Goal: Task Accomplishment & Management: Complete application form

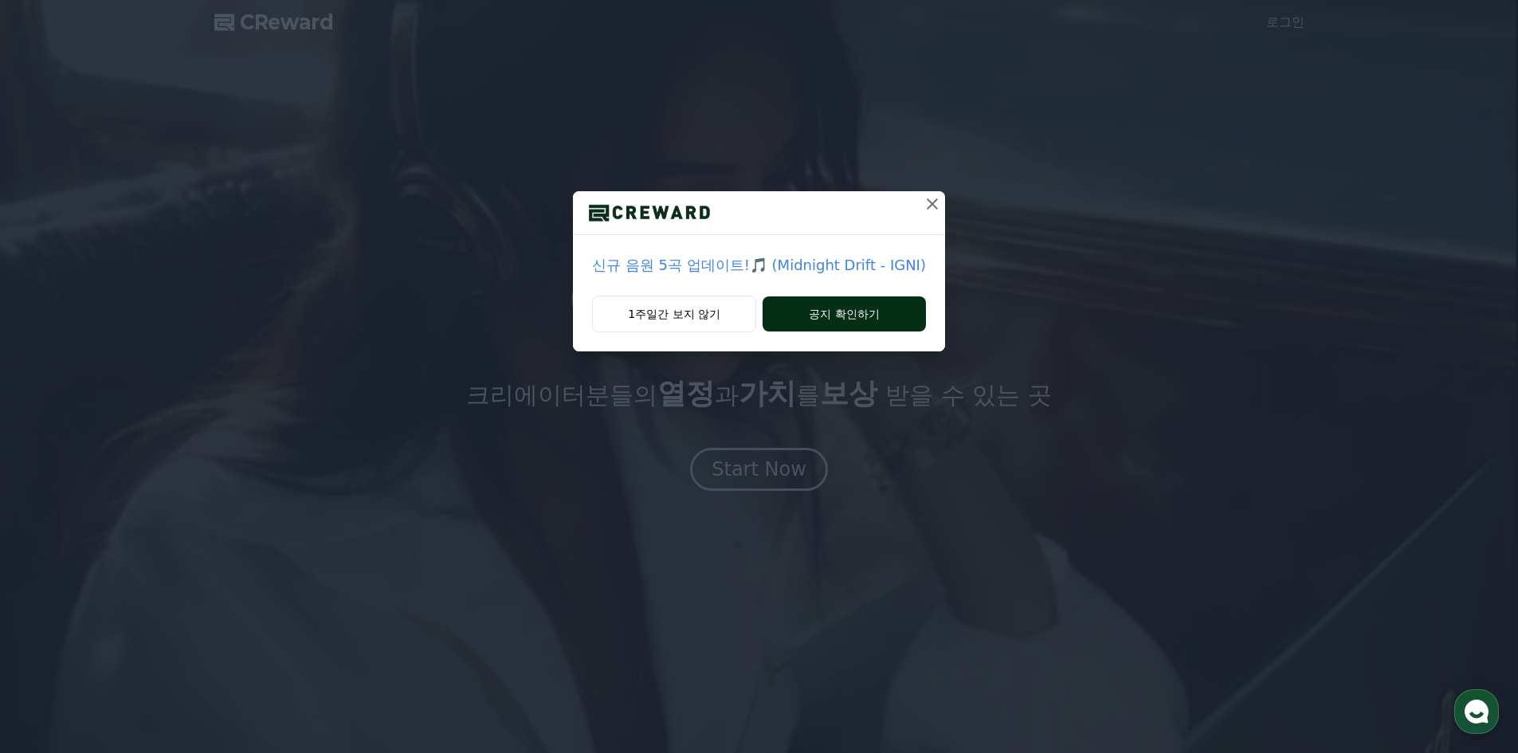
click at [788, 317] on button "공지 확인하기" at bounding box center [843, 313] width 163 height 35
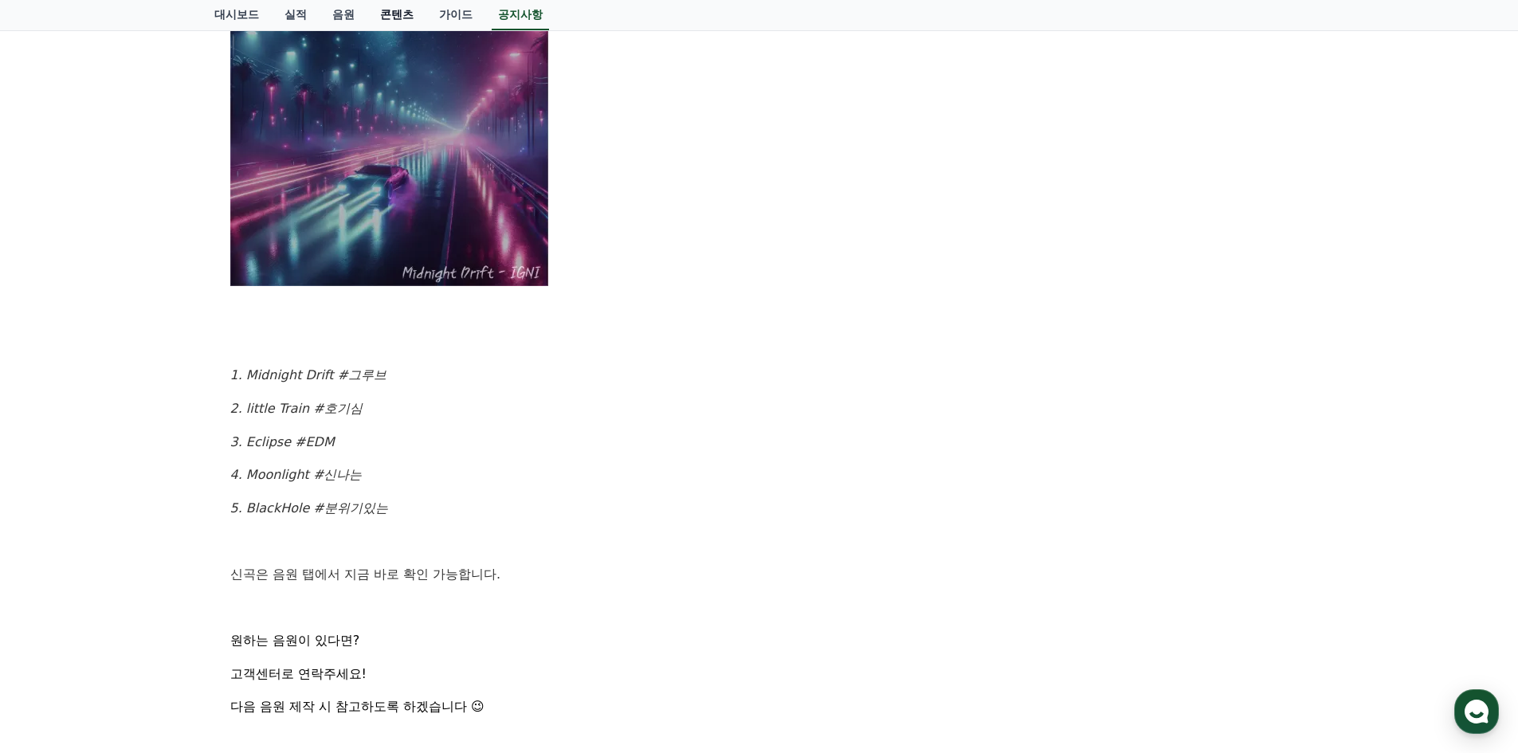
scroll to position [717, 0]
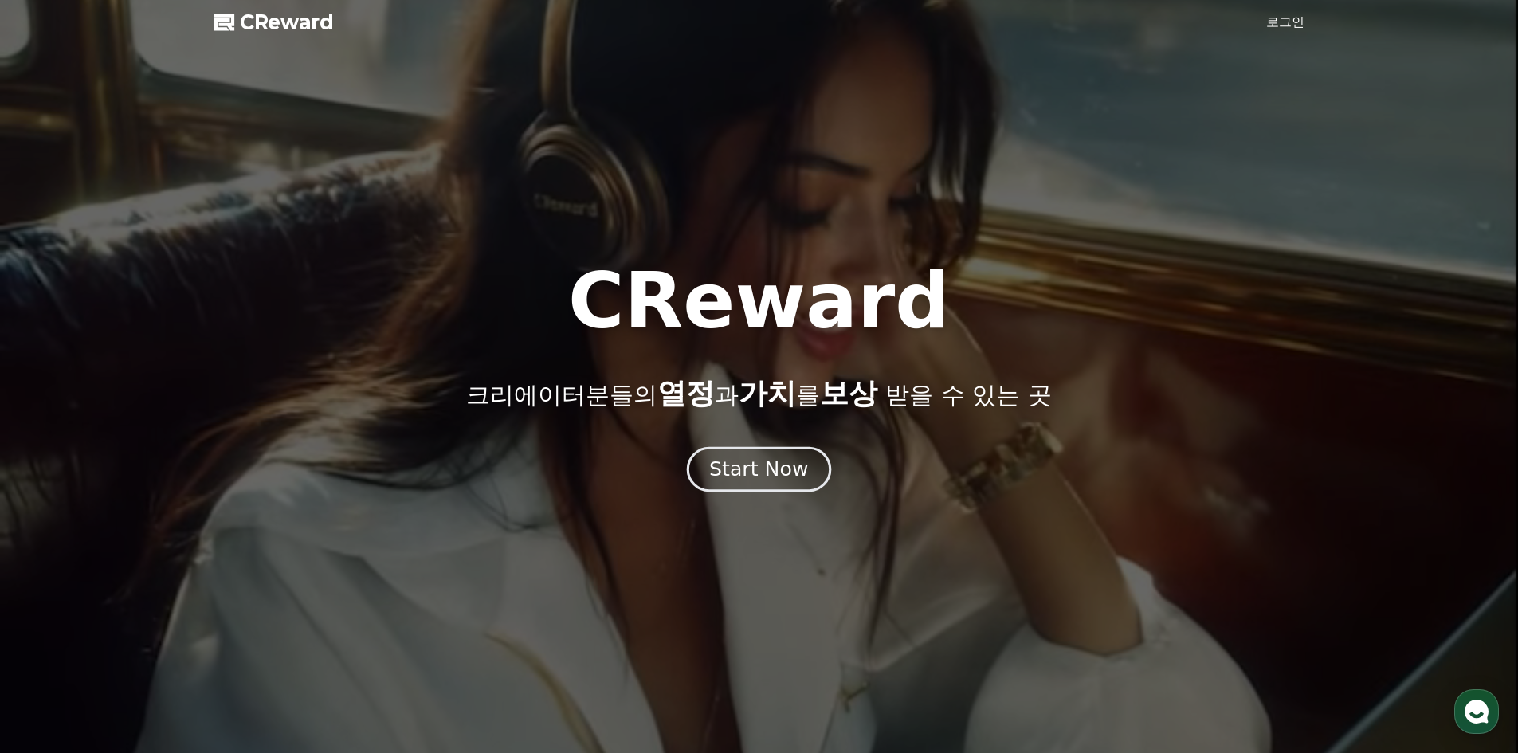
click at [741, 478] on div "Start Now" at bounding box center [758, 469] width 99 height 27
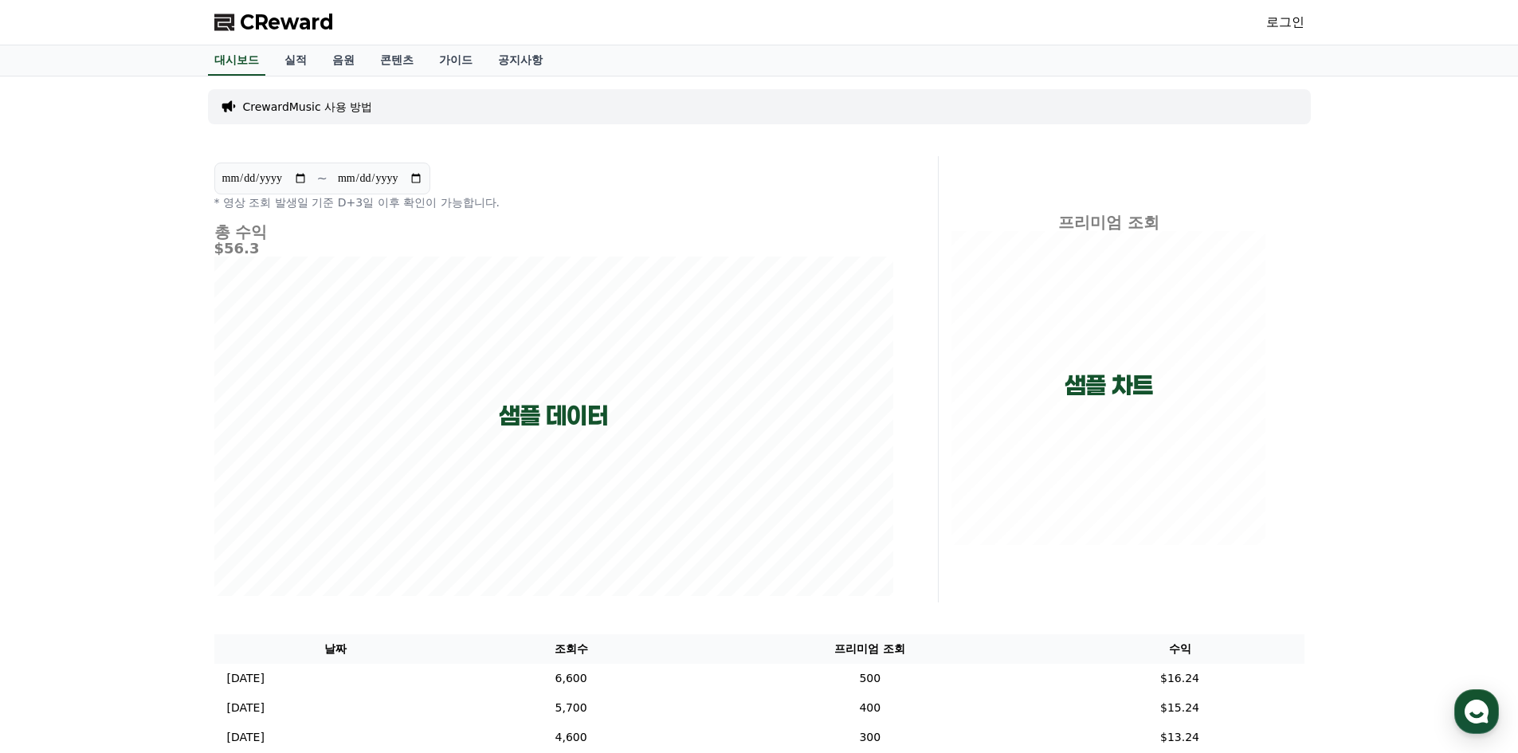
click at [1294, 24] on link "로그인" at bounding box center [1285, 22] width 38 height 19
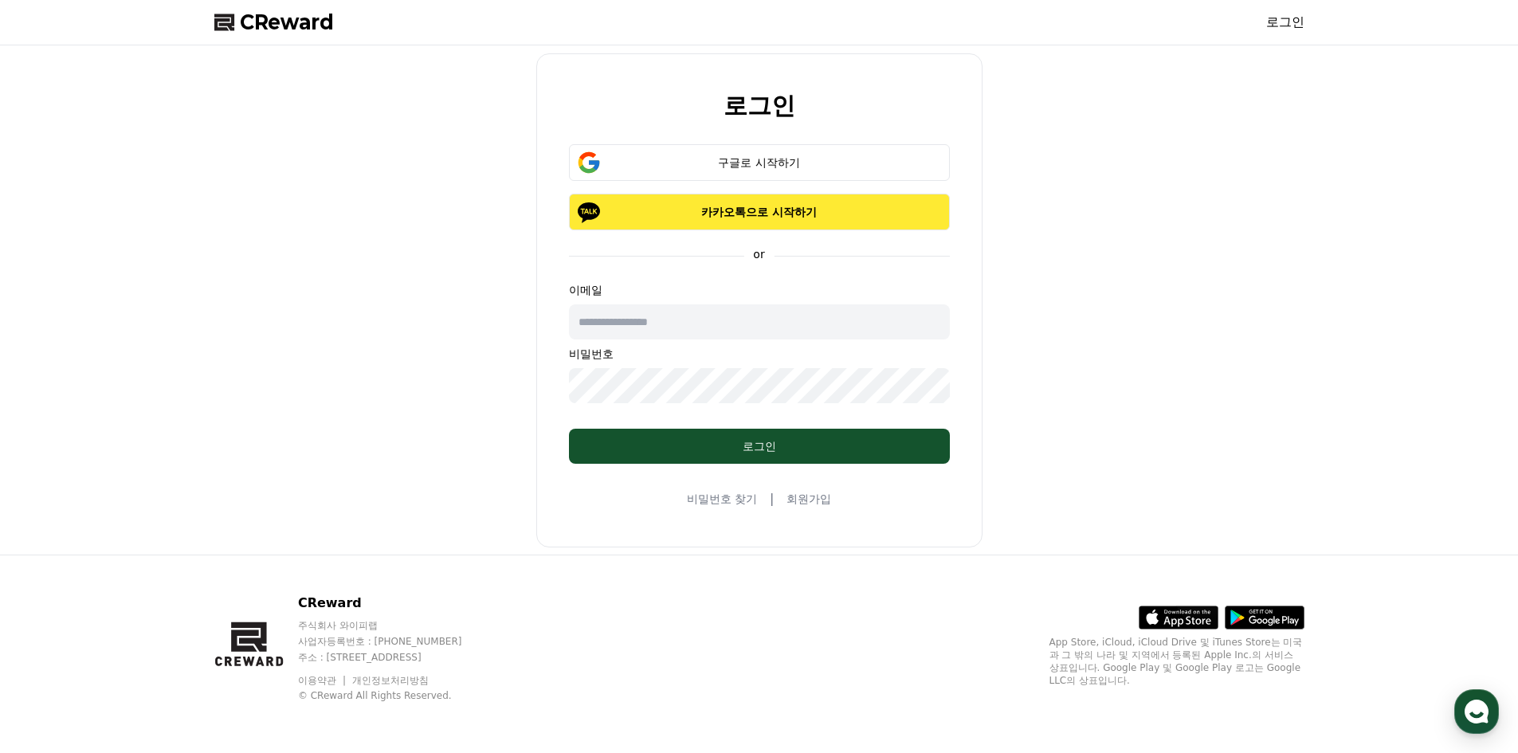
click at [766, 211] on p "카카오톡으로 시작하기" at bounding box center [759, 212] width 335 height 16
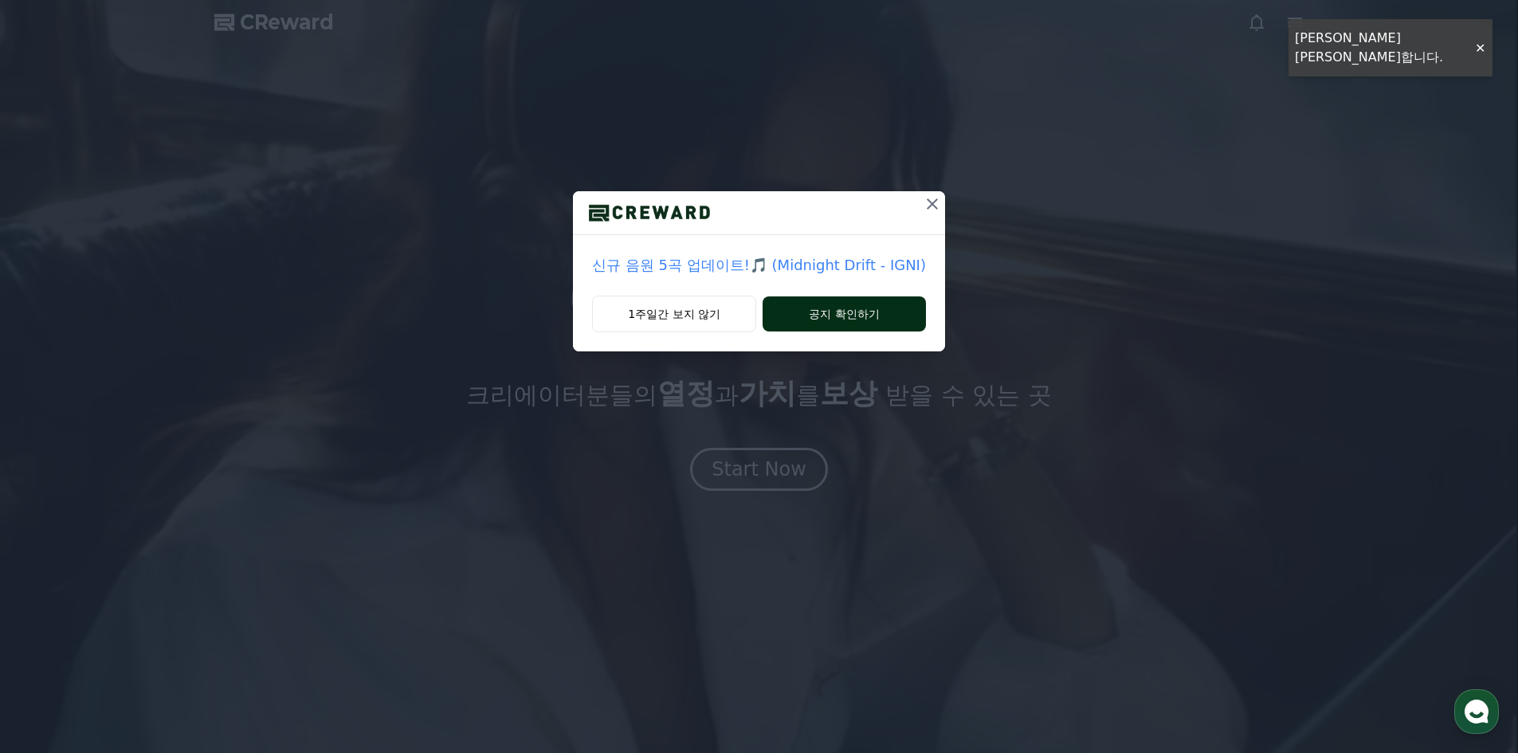
click at [801, 314] on button "공지 확인하기" at bounding box center [843, 313] width 163 height 35
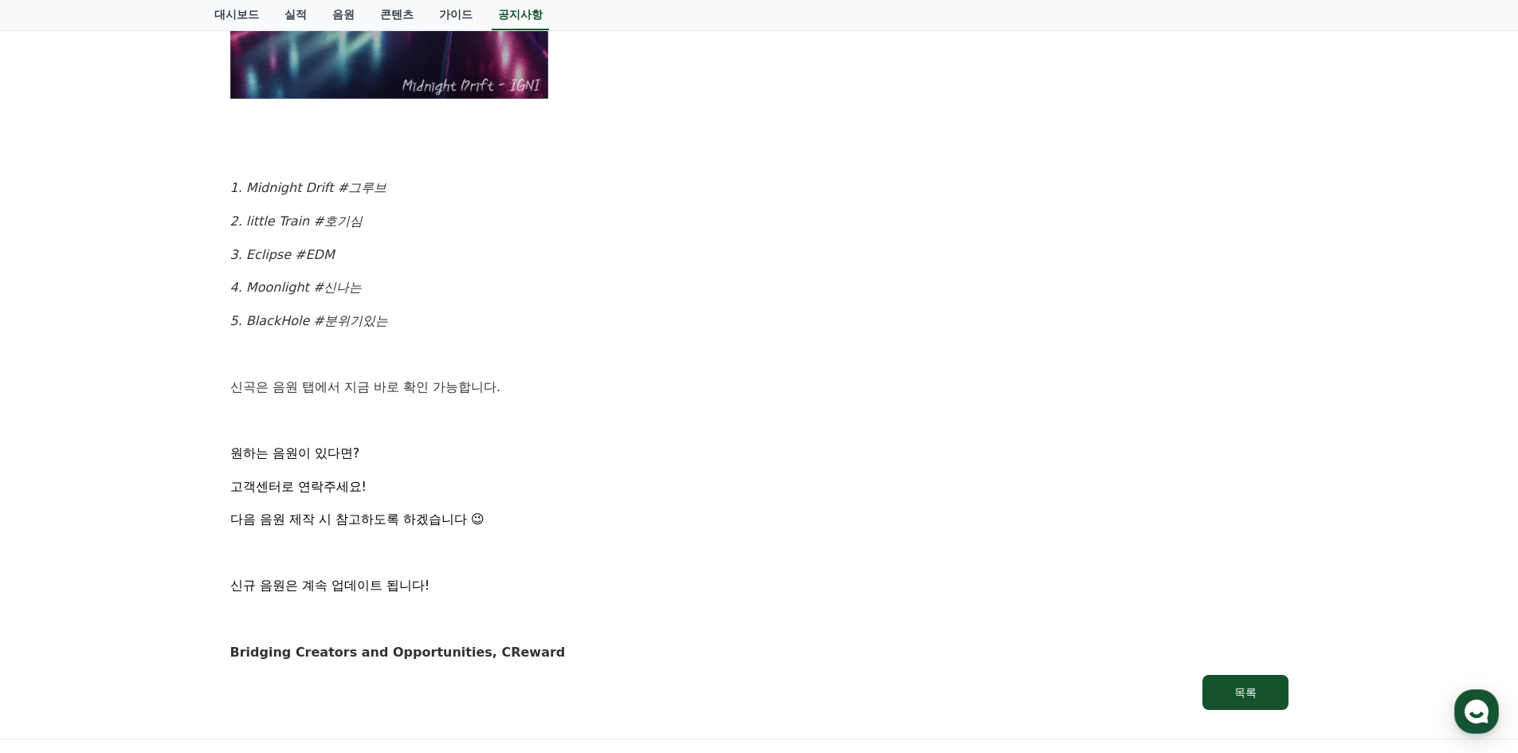
scroll to position [705, 0]
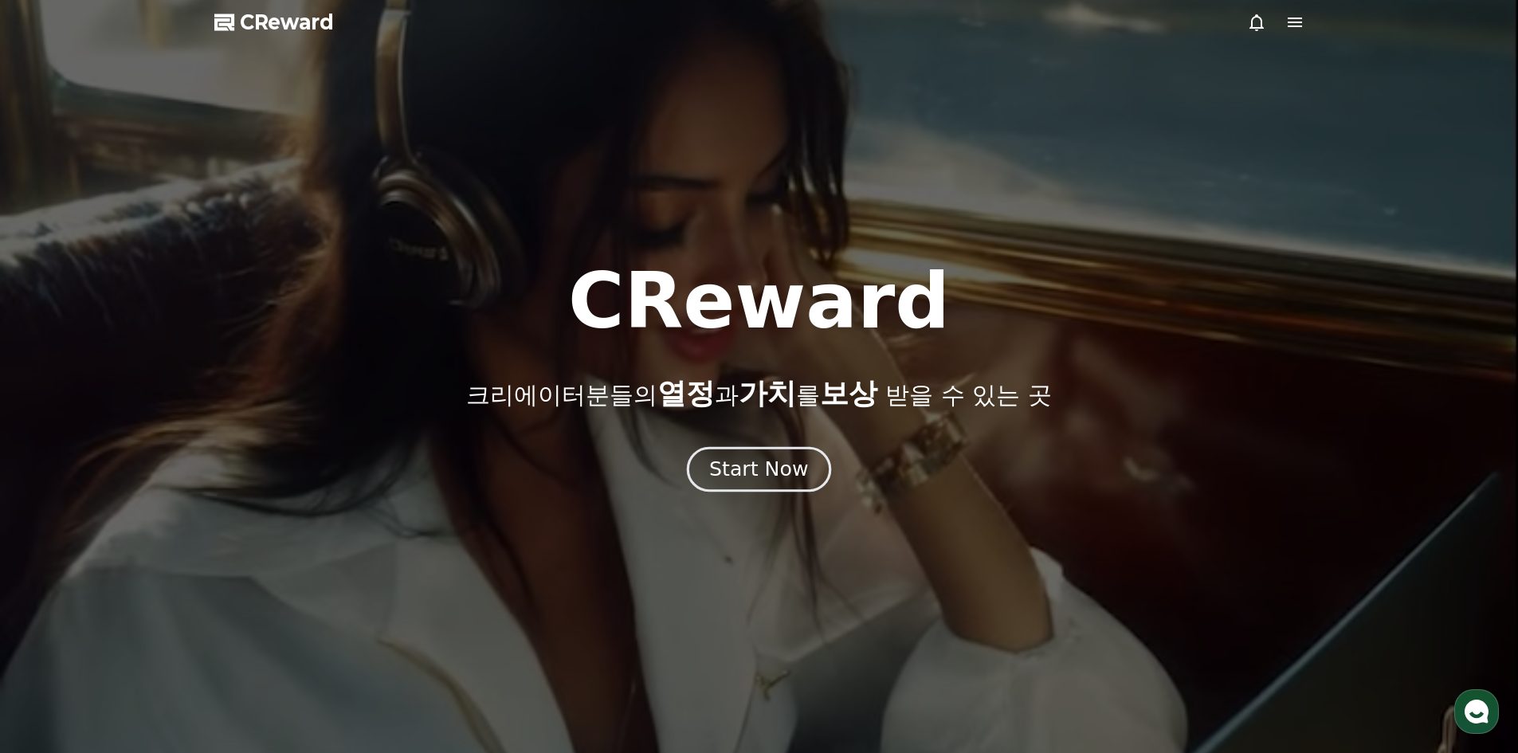
drag, startPoint x: 792, startPoint y: 476, endPoint x: 783, endPoint y: 472, distance: 9.3
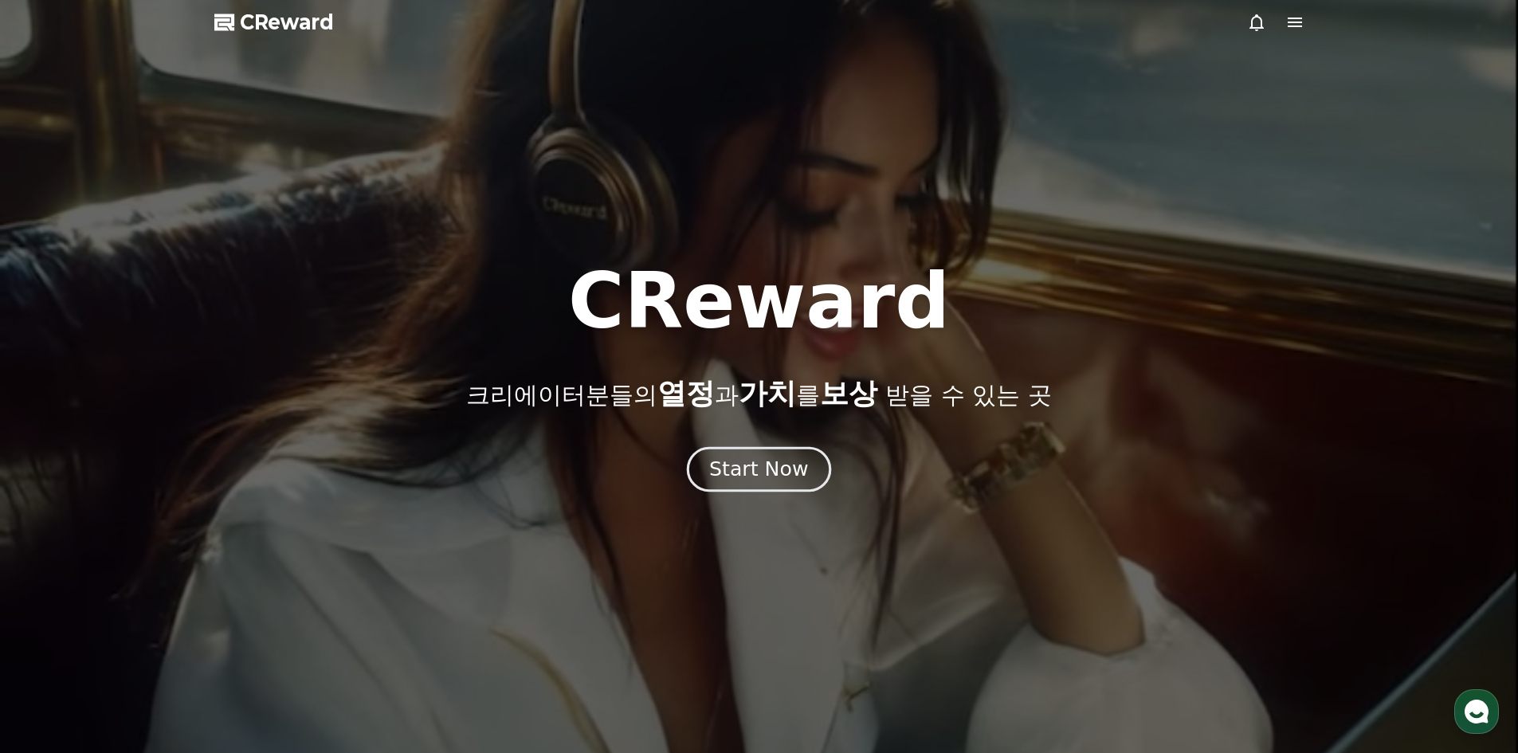
click at [792, 476] on div "Start Now" at bounding box center [758, 469] width 99 height 27
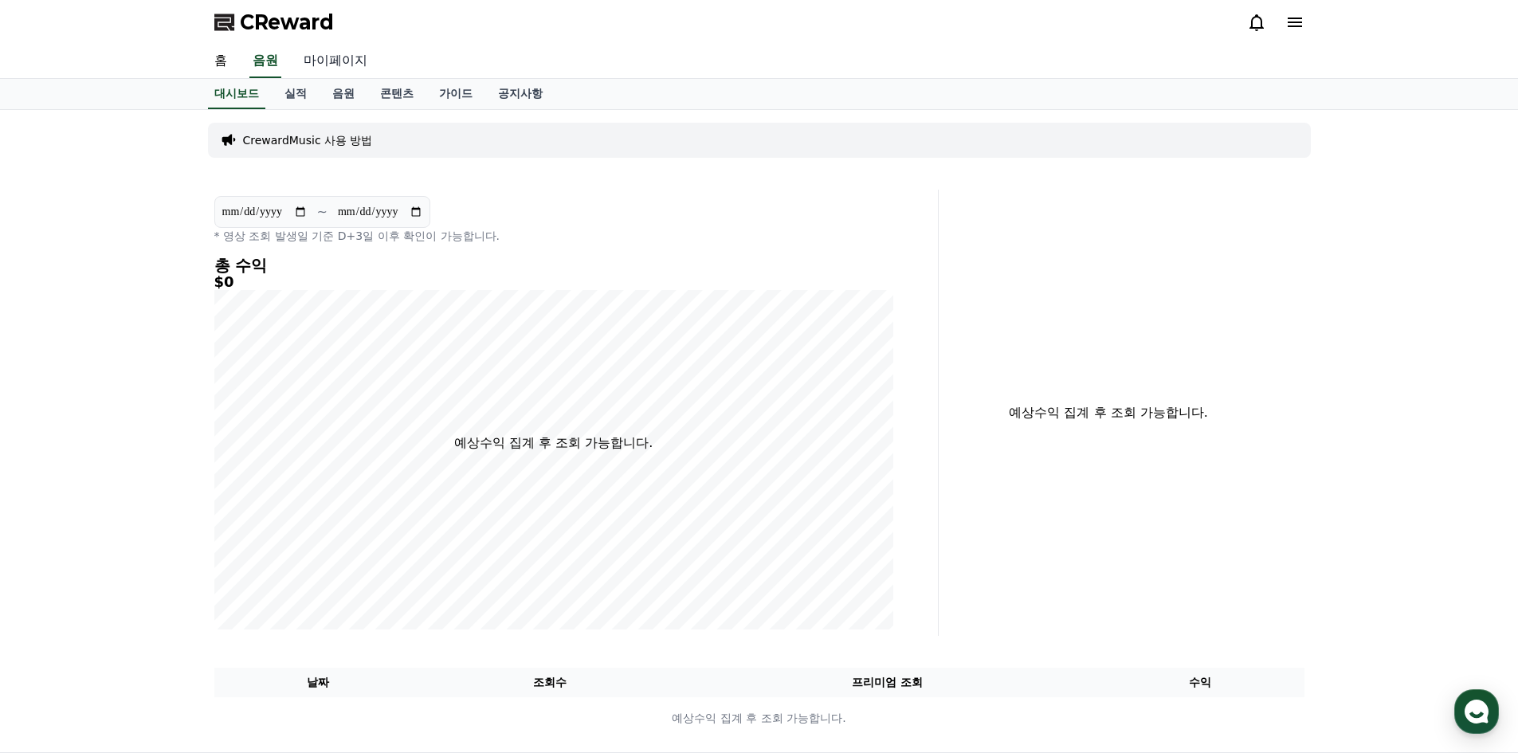
click at [343, 67] on link "마이페이지" at bounding box center [335, 61] width 89 height 33
select select "**********"
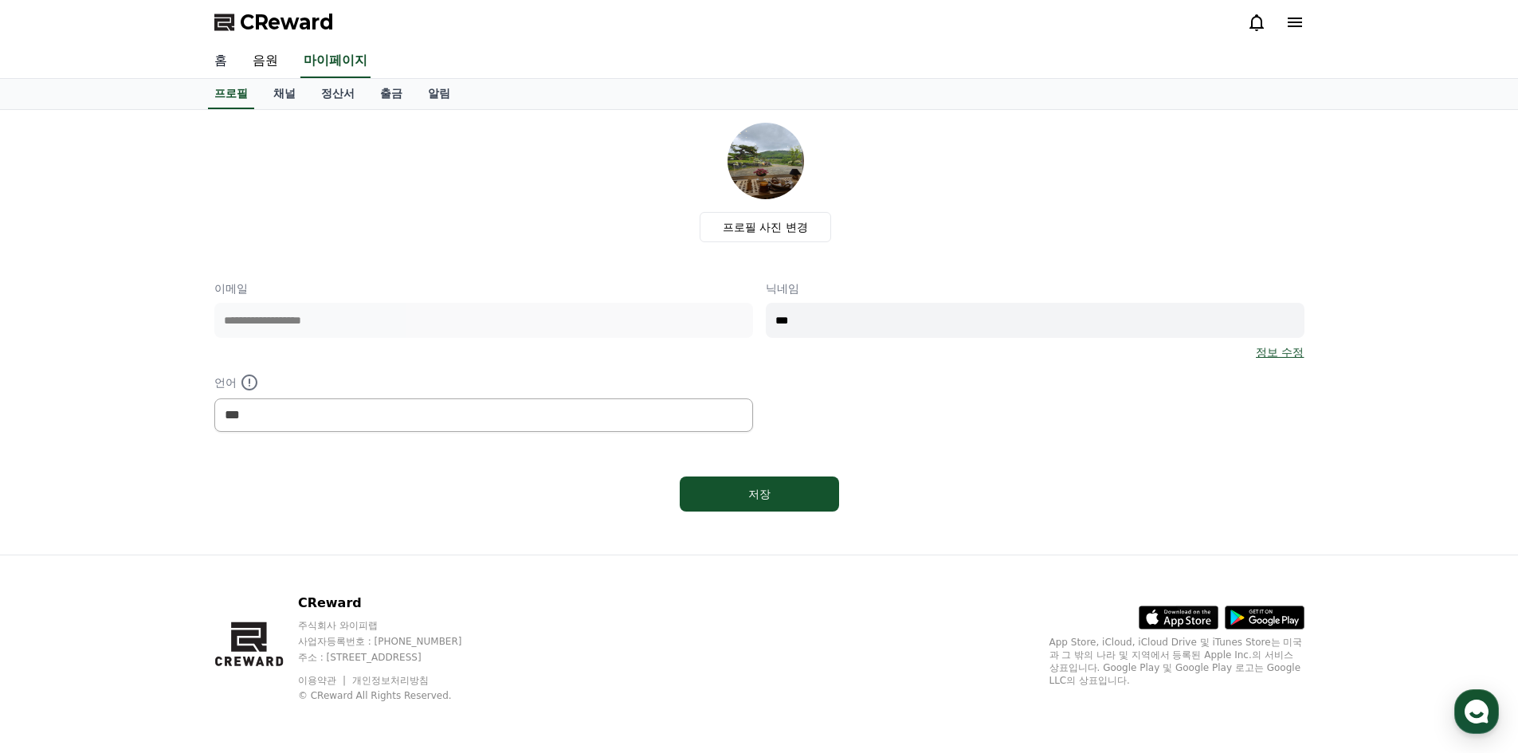
click at [228, 66] on link "홈" at bounding box center [221, 61] width 38 height 33
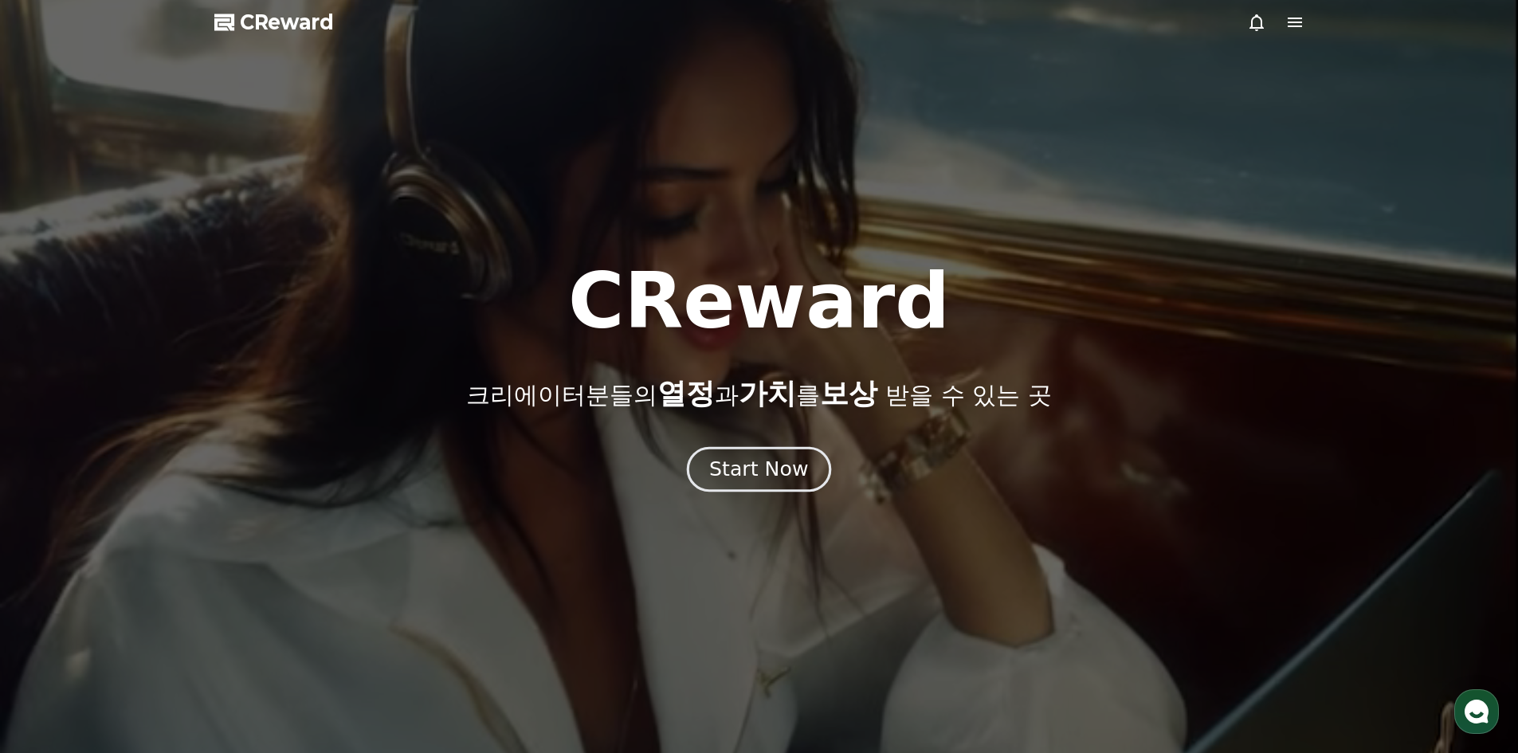
click at [787, 476] on div "Start Now" at bounding box center [758, 469] width 99 height 27
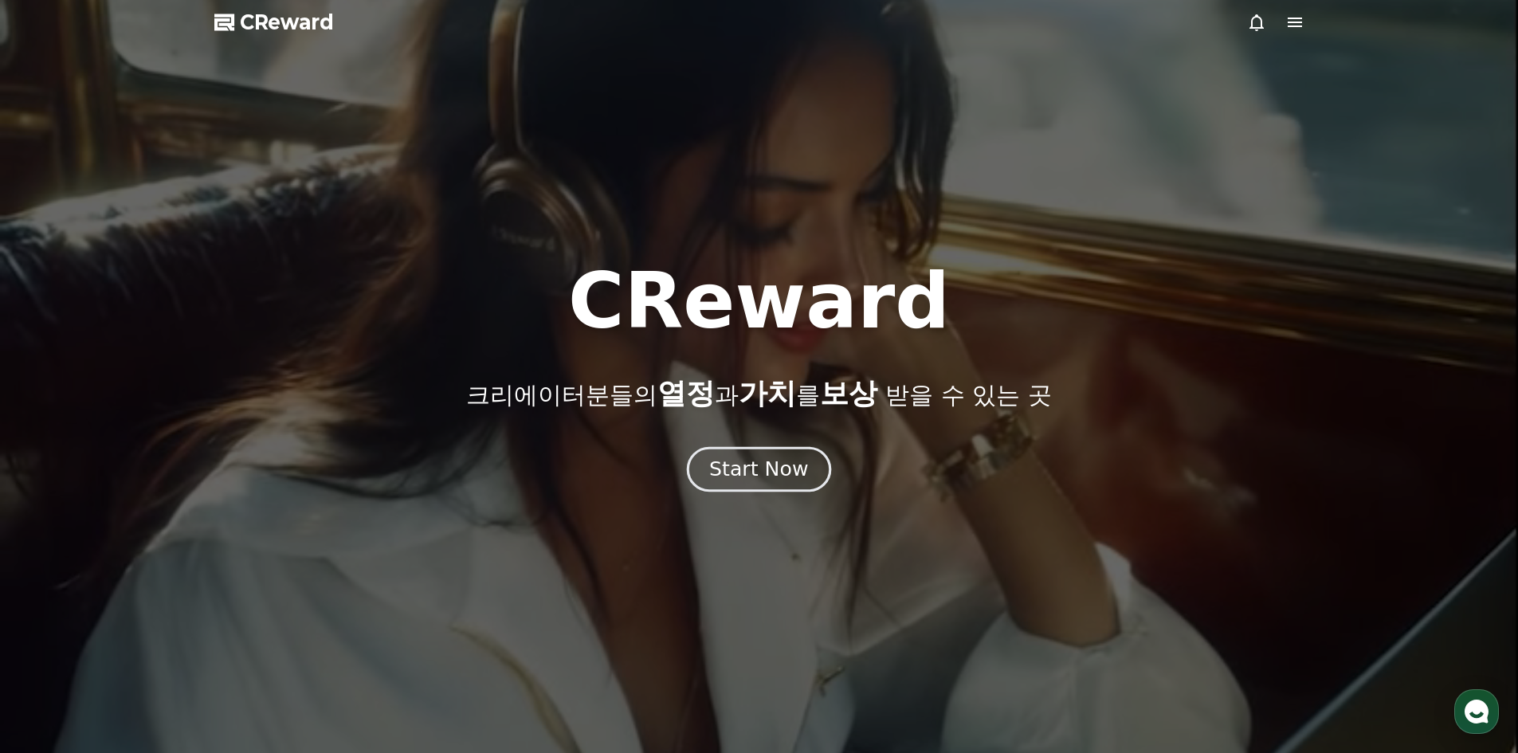
click at [778, 463] on div "Start Now" at bounding box center [758, 469] width 99 height 27
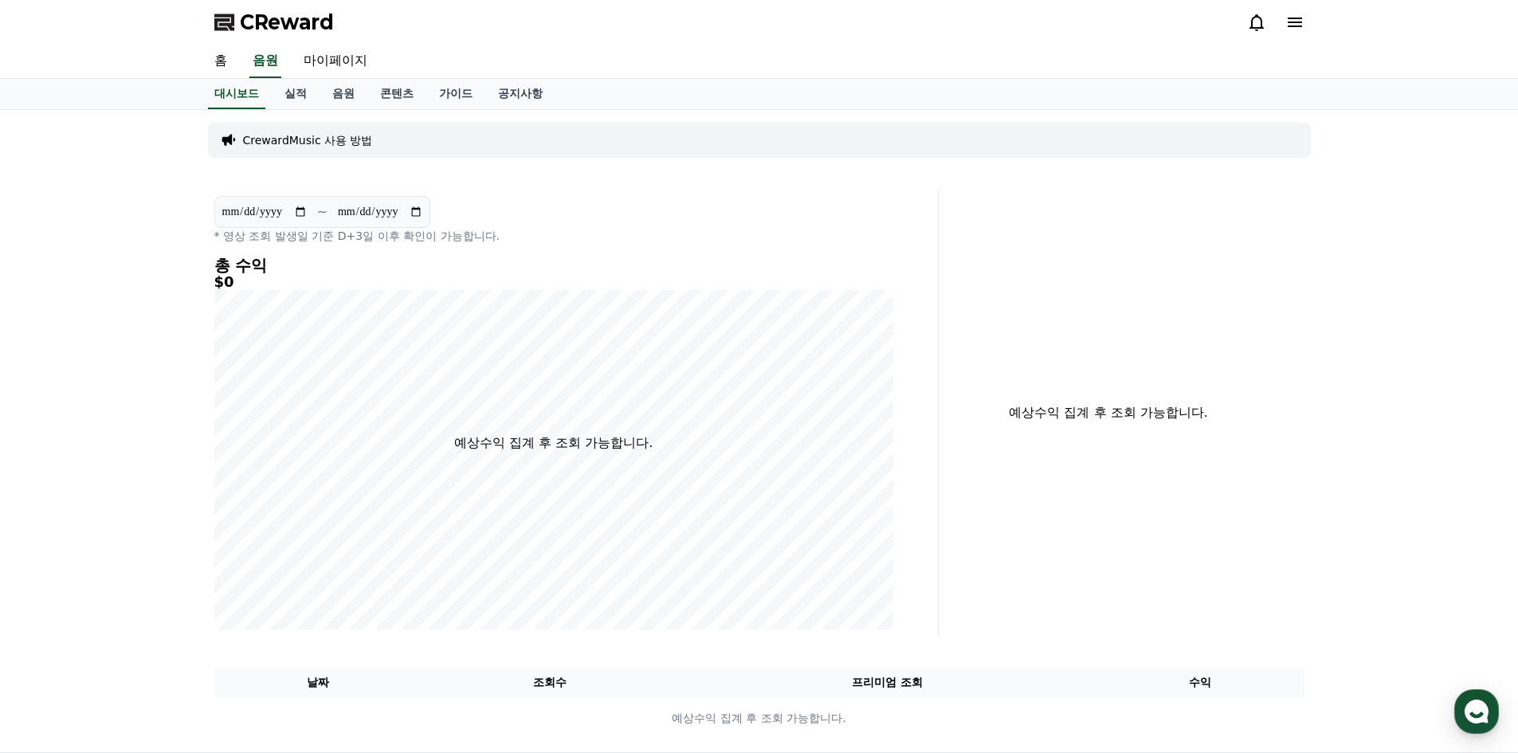
click at [1317, 16] on div "CReward" at bounding box center [759, 22] width 1518 height 45
click at [1298, 23] on icon at bounding box center [1294, 23] width 14 height 10
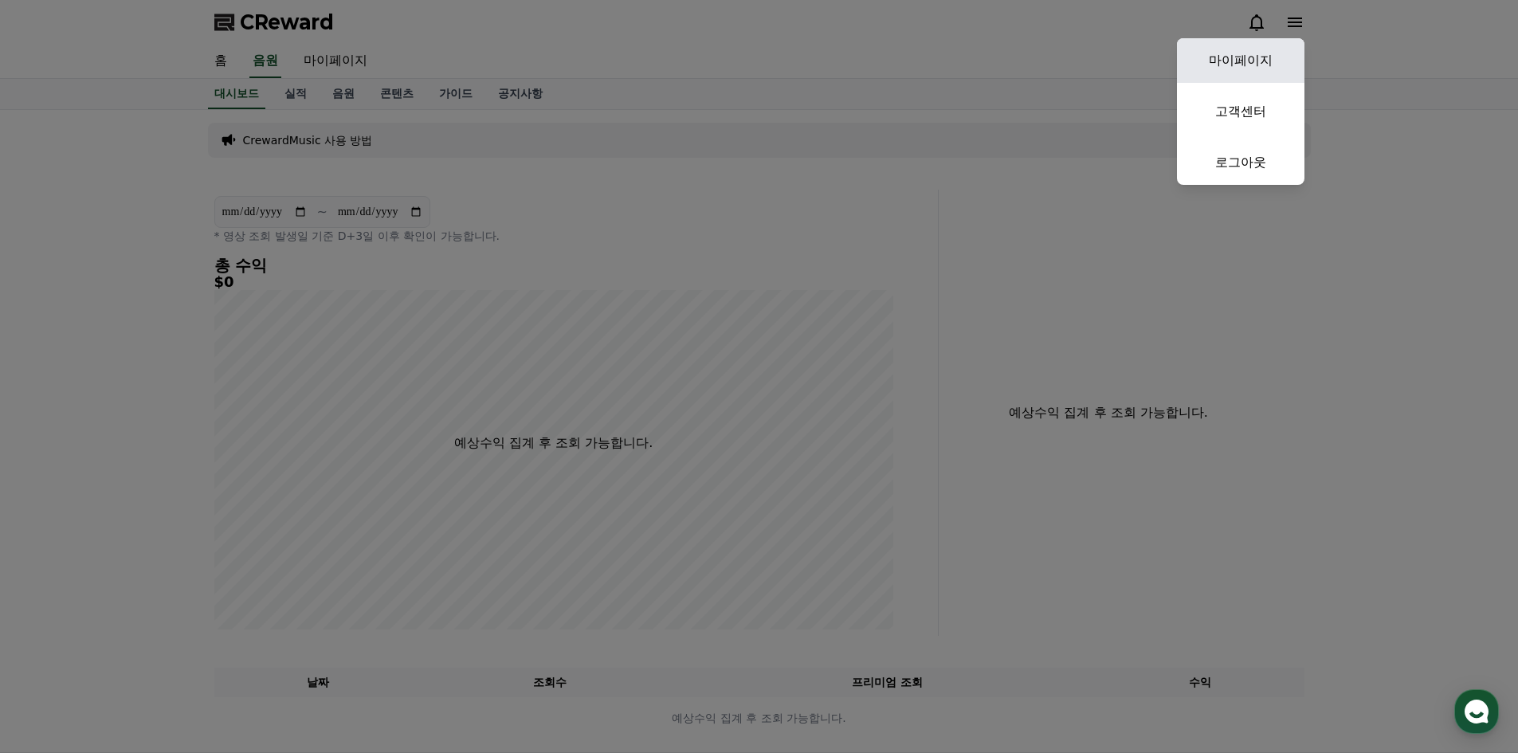
click at [1277, 57] on link "마이페이지" at bounding box center [1240, 60] width 127 height 45
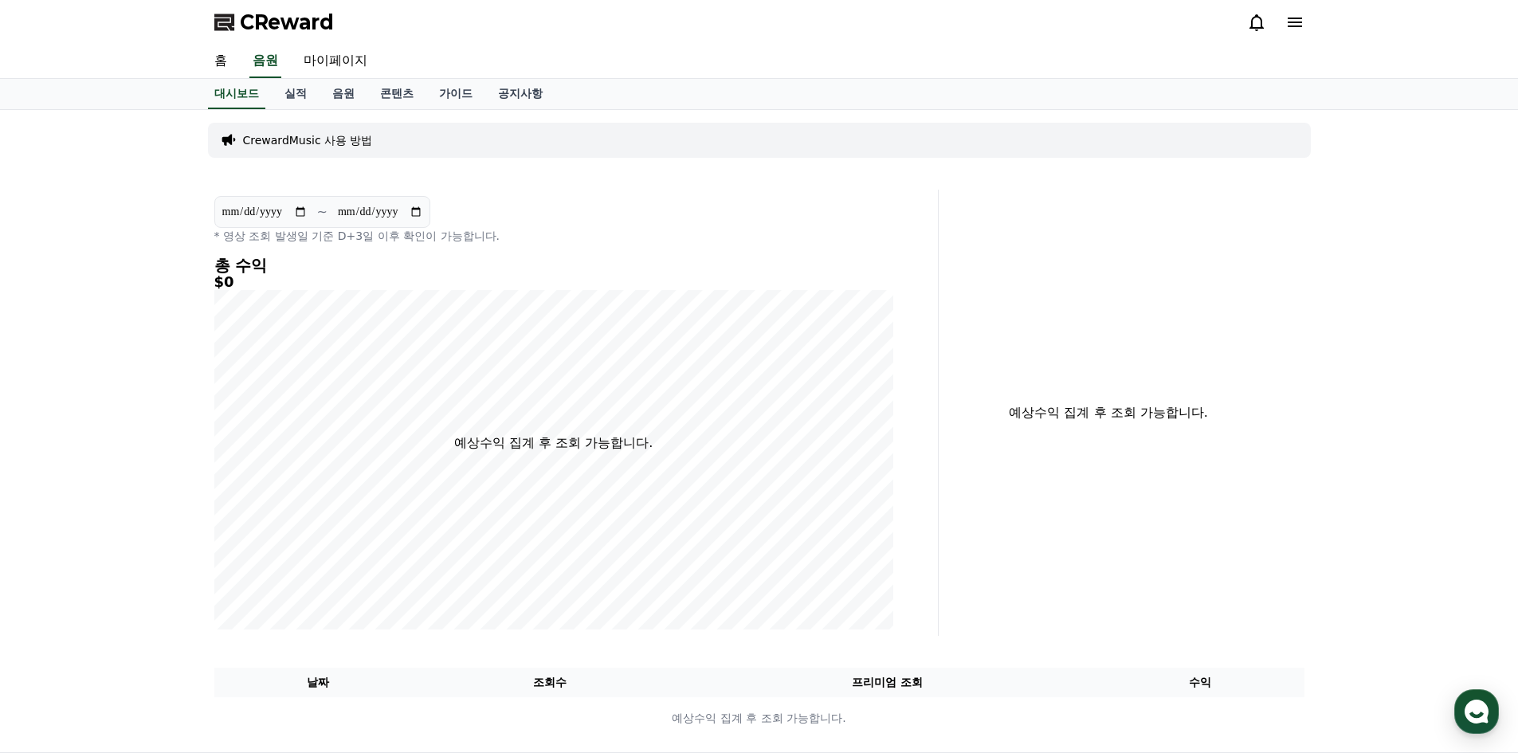
select select "**********"
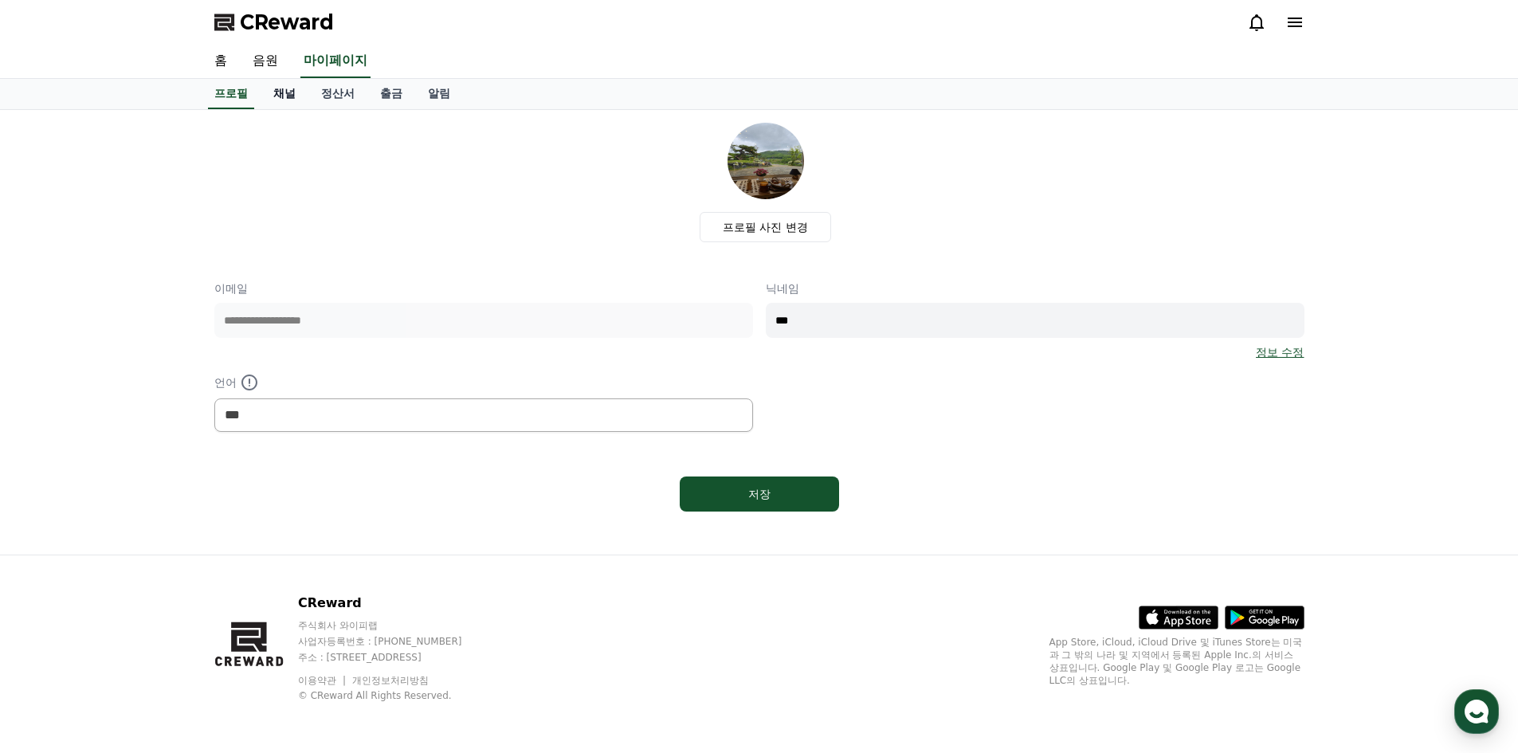
click at [288, 94] on link "채널" at bounding box center [284, 94] width 48 height 30
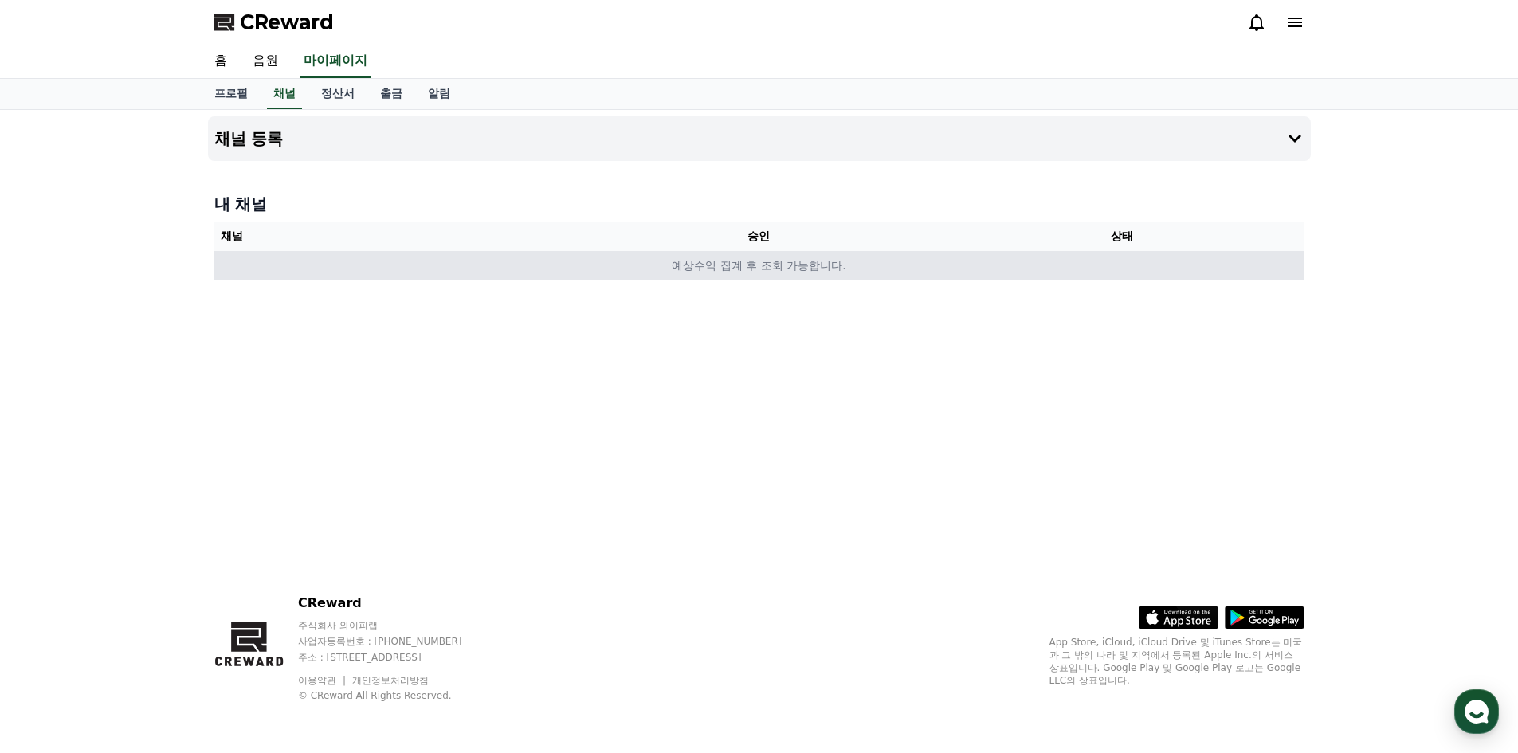
click at [925, 270] on td "예상수익 집계 후 조회 가능합니다." at bounding box center [759, 265] width 1090 height 29
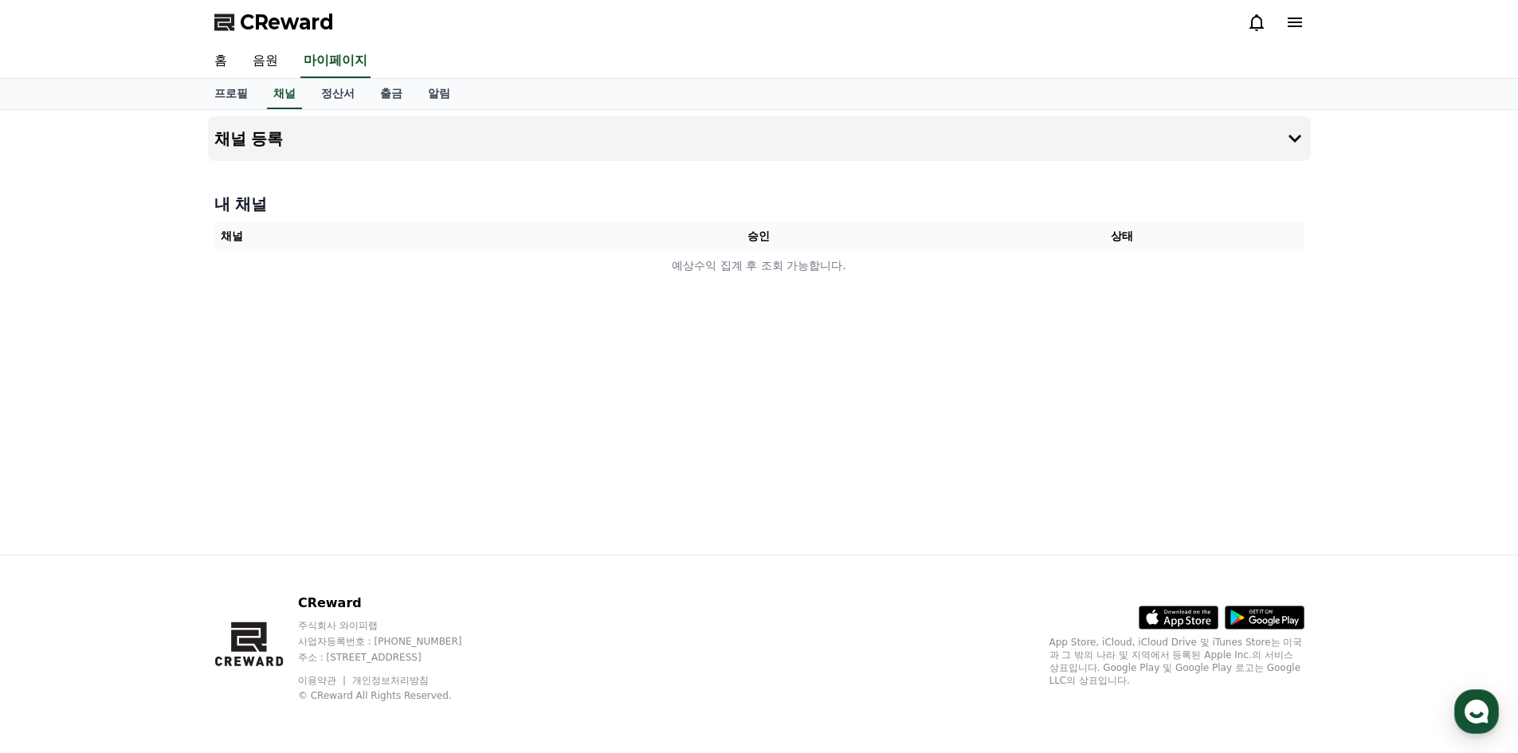
click at [249, 202] on h4 "내 채널" at bounding box center [759, 204] width 1090 height 22
click at [235, 230] on th "채널" at bounding box center [395, 235] width 363 height 29
click at [249, 124] on button "채널 등록" at bounding box center [759, 138] width 1103 height 45
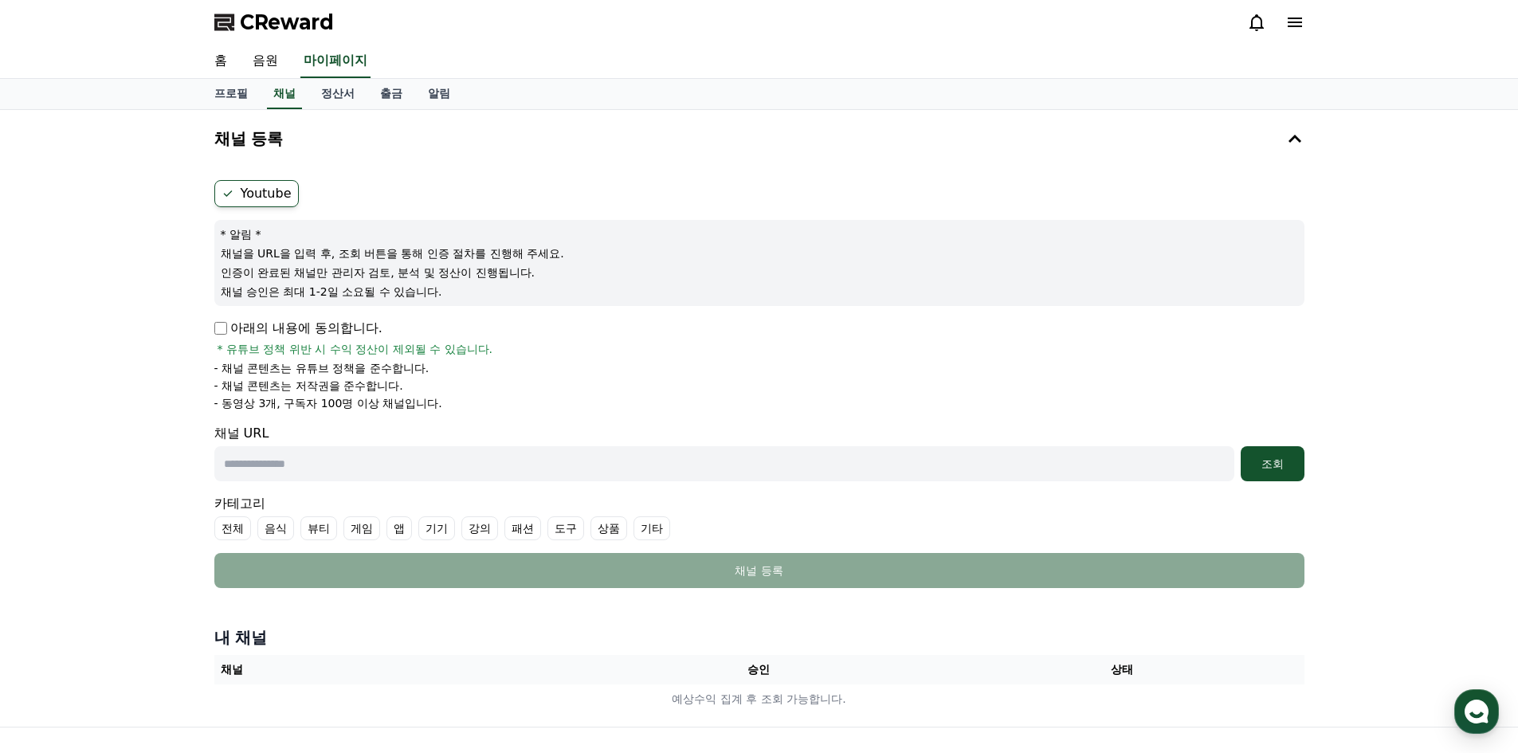
click at [279, 196] on label "Youtube" at bounding box center [256, 193] width 84 height 27
click at [354, 319] on p "아래의 내용에 동의합니다." at bounding box center [298, 328] width 168 height 19
click at [332, 466] on input "text" at bounding box center [724, 463] width 1020 height 35
paste input "**********"
drag, startPoint x: 676, startPoint y: 468, endPoint x: 76, endPoint y: 460, distance: 600.7
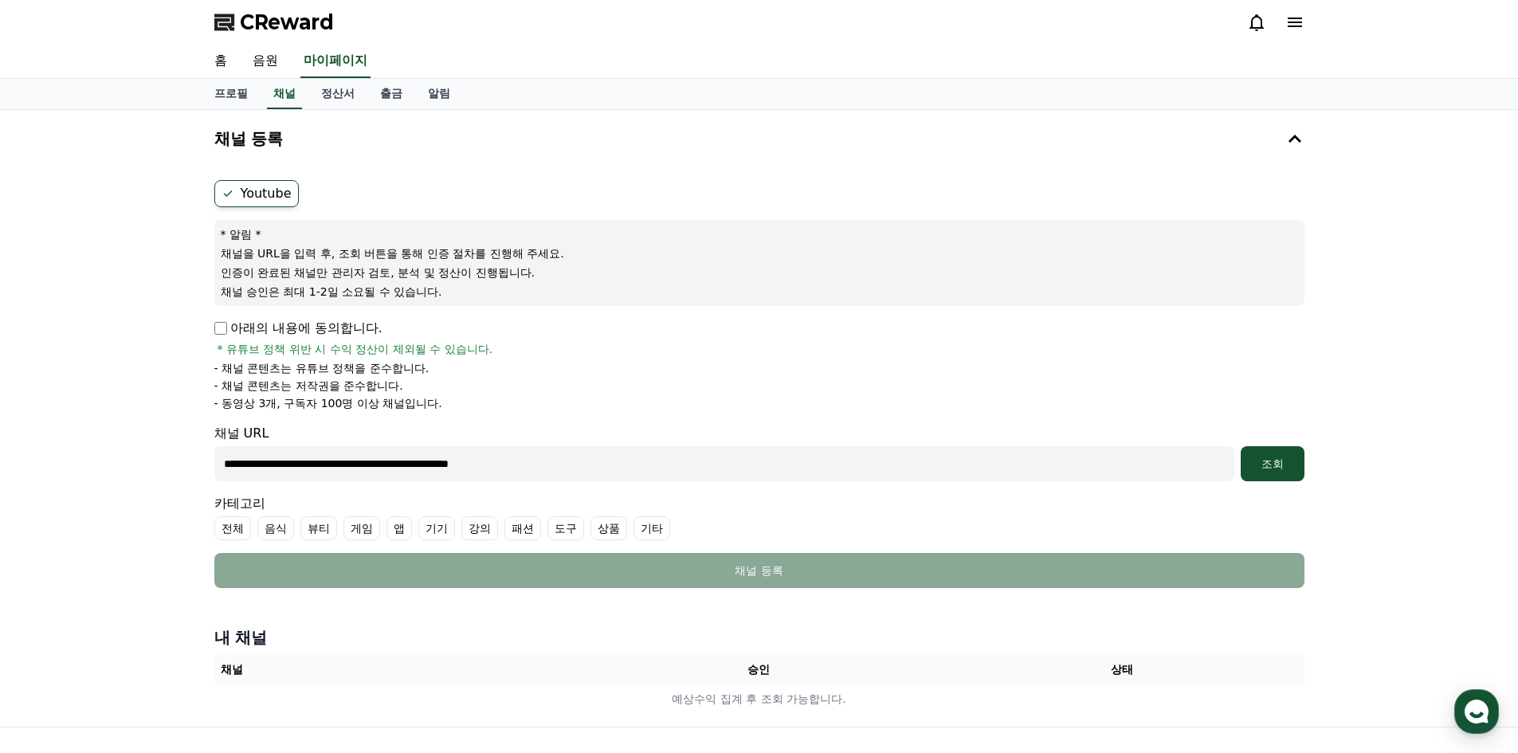
click at [80, 460] on div "**********" at bounding box center [759, 418] width 1518 height 617
paste input "text"
click at [1302, 456] on button "조회" at bounding box center [1272, 463] width 64 height 35
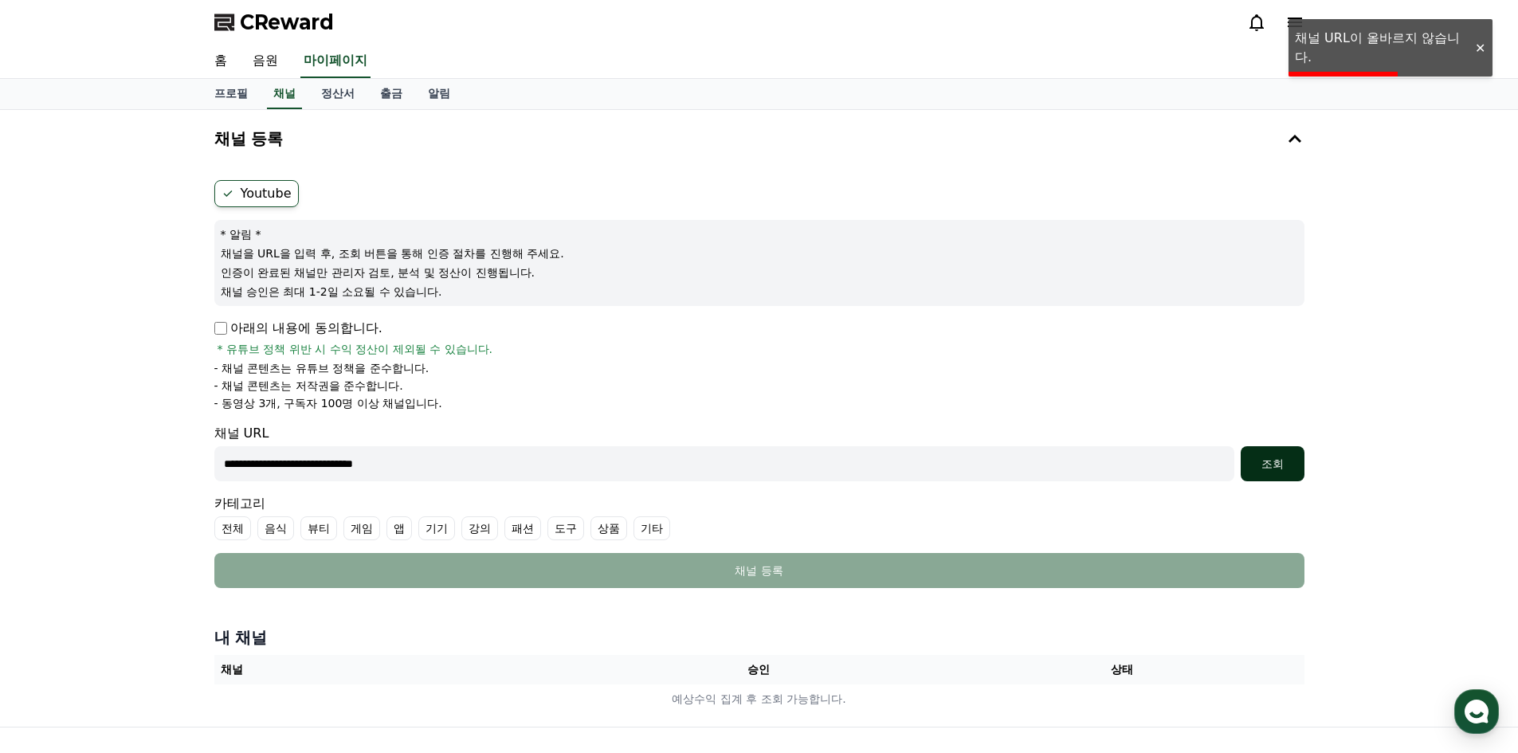
click at [1275, 464] on div "조회" at bounding box center [1272, 464] width 51 height 16
drag, startPoint x: 260, startPoint y: 464, endPoint x: 116, endPoint y: 461, distance: 143.4
click at [116, 461] on div "**********" at bounding box center [759, 418] width 1518 height 617
click at [1268, 467] on div "조회" at bounding box center [1272, 464] width 51 height 16
click at [1271, 447] on button "조회" at bounding box center [1272, 463] width 64 height 35
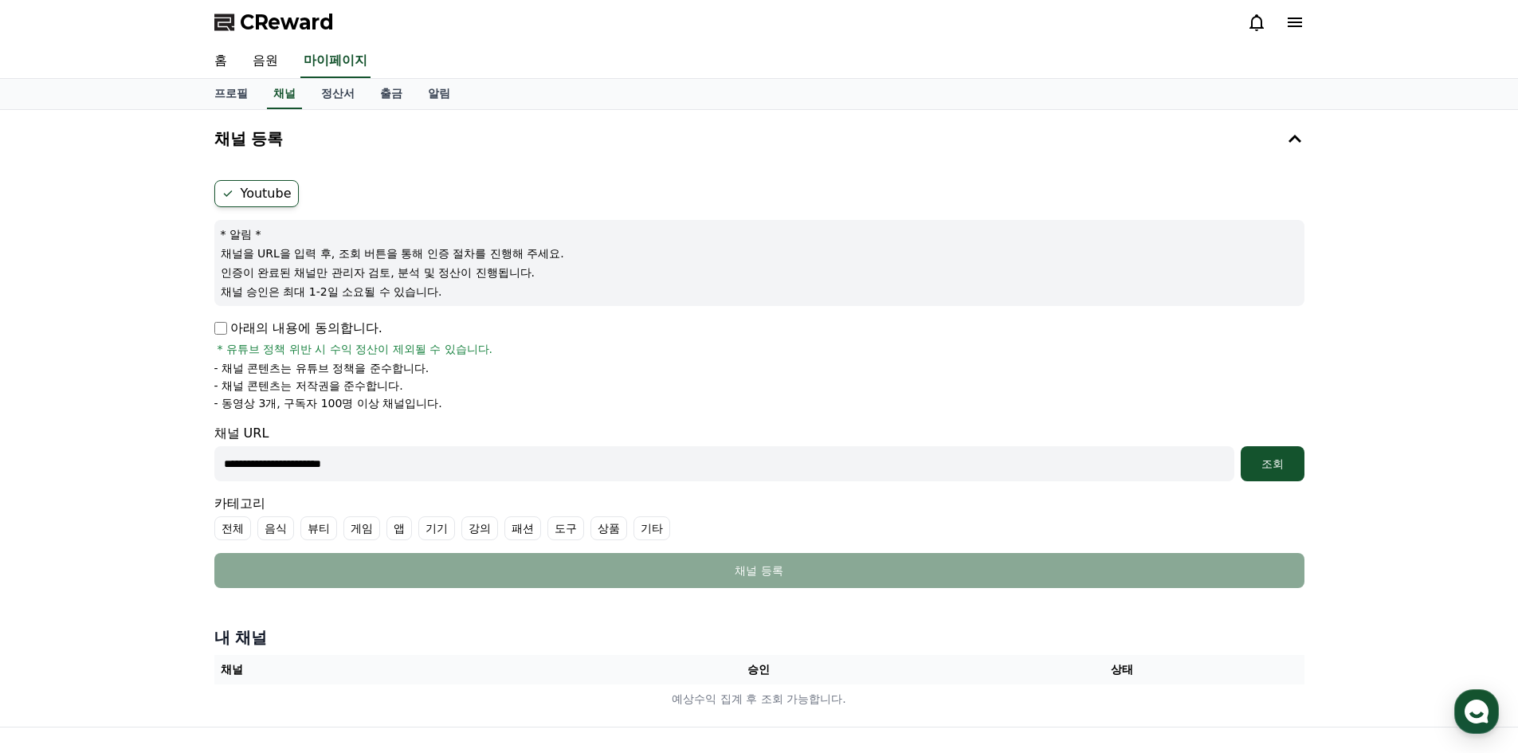
drag, startPoint x: 221, startPoint y: 254, endPoint x: 448, endPoint y: 253, distance: 227.0
click at [439, 253] on p "채널을 URL을 입력 후, 조회 버튼을 통해 인증 절차를 진행해 주세요." at bounding box center [759, 253] width 1077 height 16
click at [670, 279] on p "인증이 완료된 채널만 관리자 검토, 분석 및 정산이 진행됩니다." at bounding box center [759, 272] width 1077 height 16
drag, startPoint x: 450, startPoint y: 464, endPoint x: 10, endPoint y: 465, distance: 440.5
click at [10, 466] on div "**********" at bounding box center [759, 418] width 1518 height 617
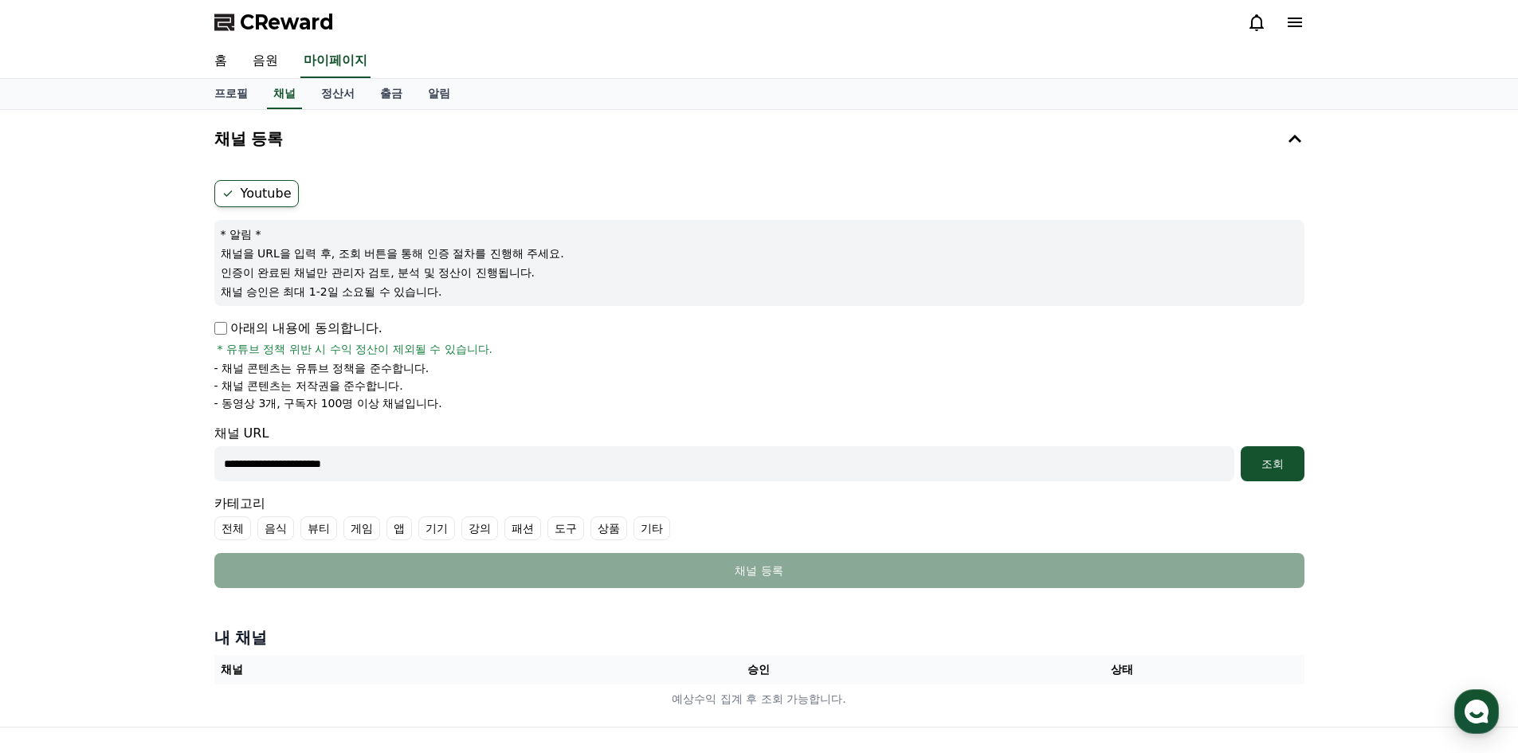
paste input "**********"
type input "**********"
click at [1267, 463] on div "조회" at bounding box center [1272, 464] width 51 height 16
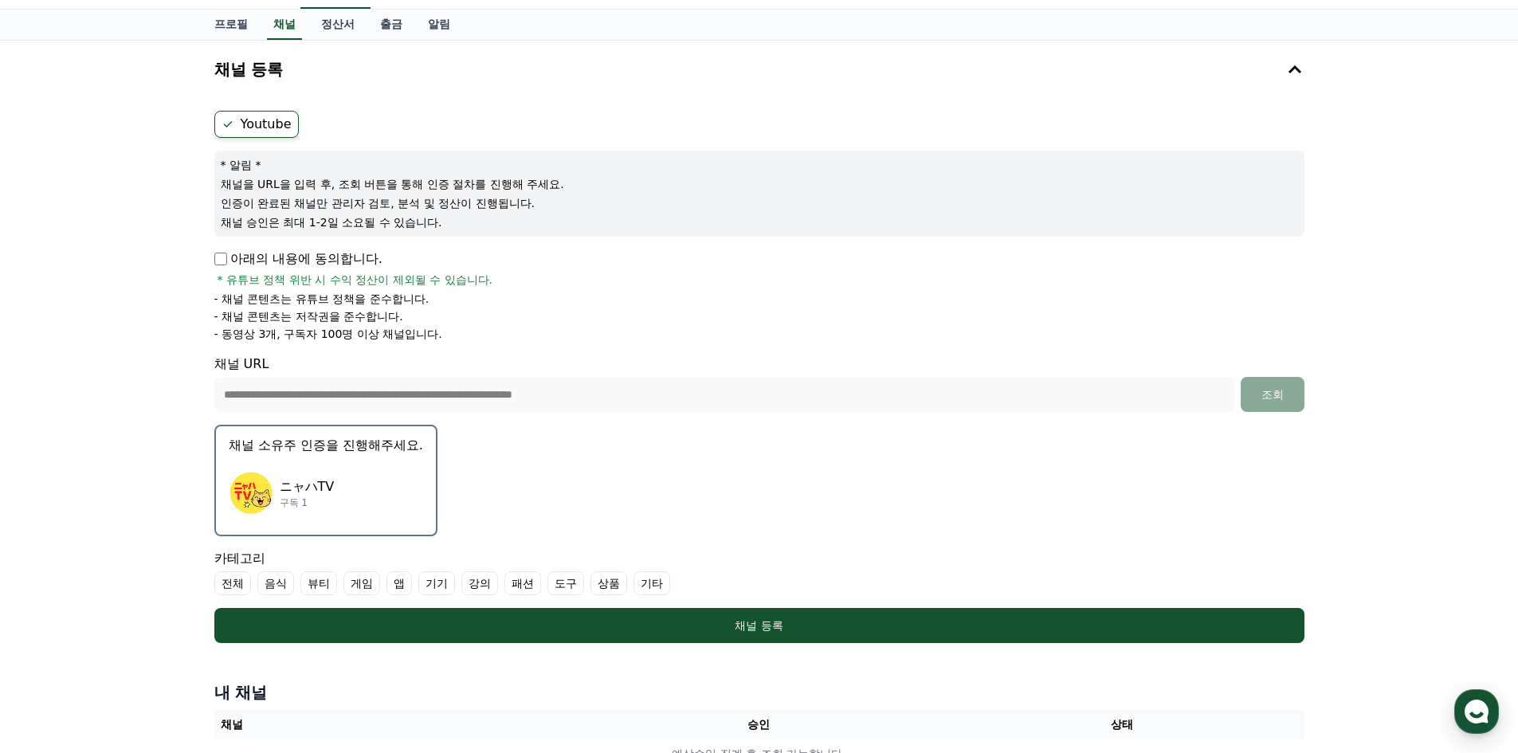
scroll to position [159, 0]
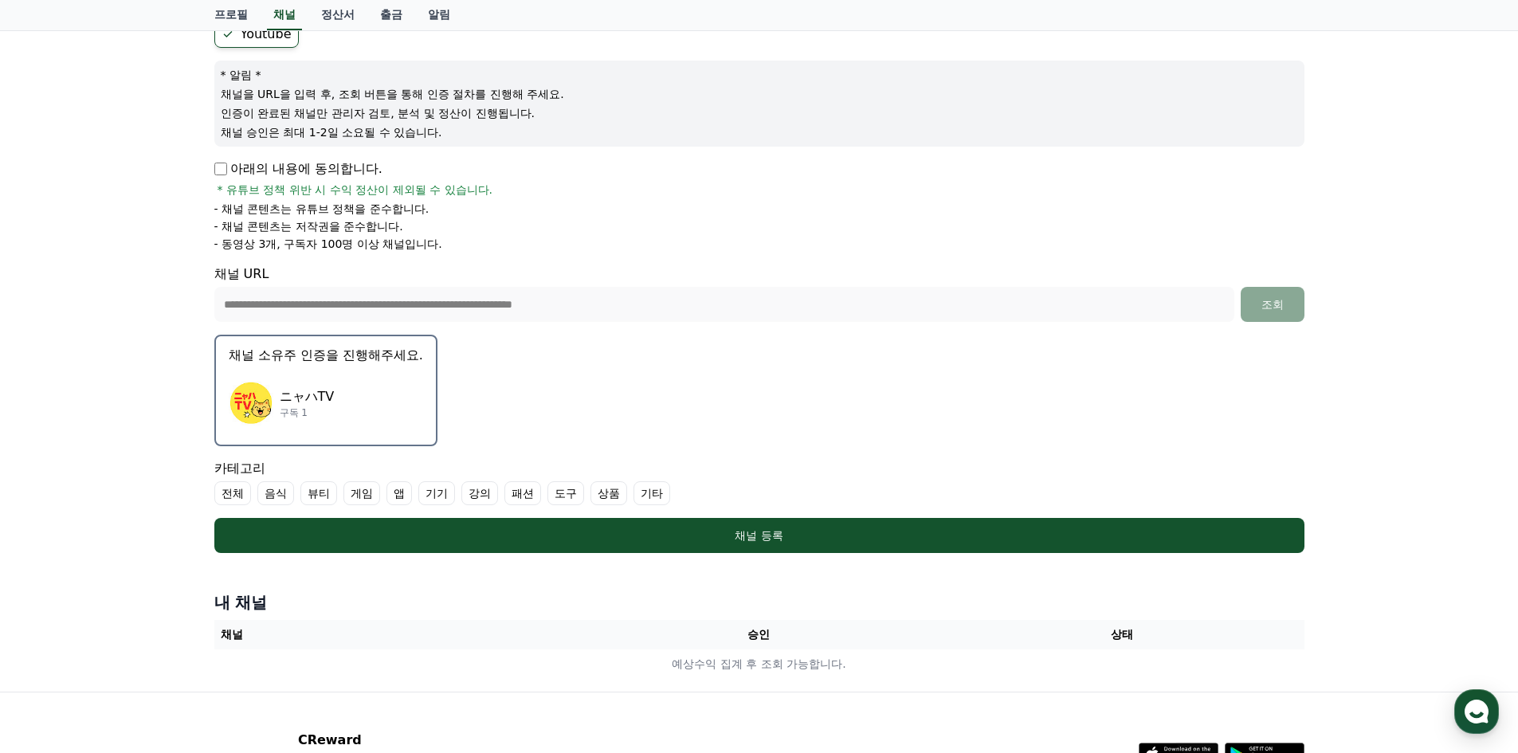
click at [662, 501] on label "기타" at bounding box center [651, 493] width 37 height 24
click at [309, 398] on p "ニャハTV" at bounding box center [307, 396] width 55 height 19
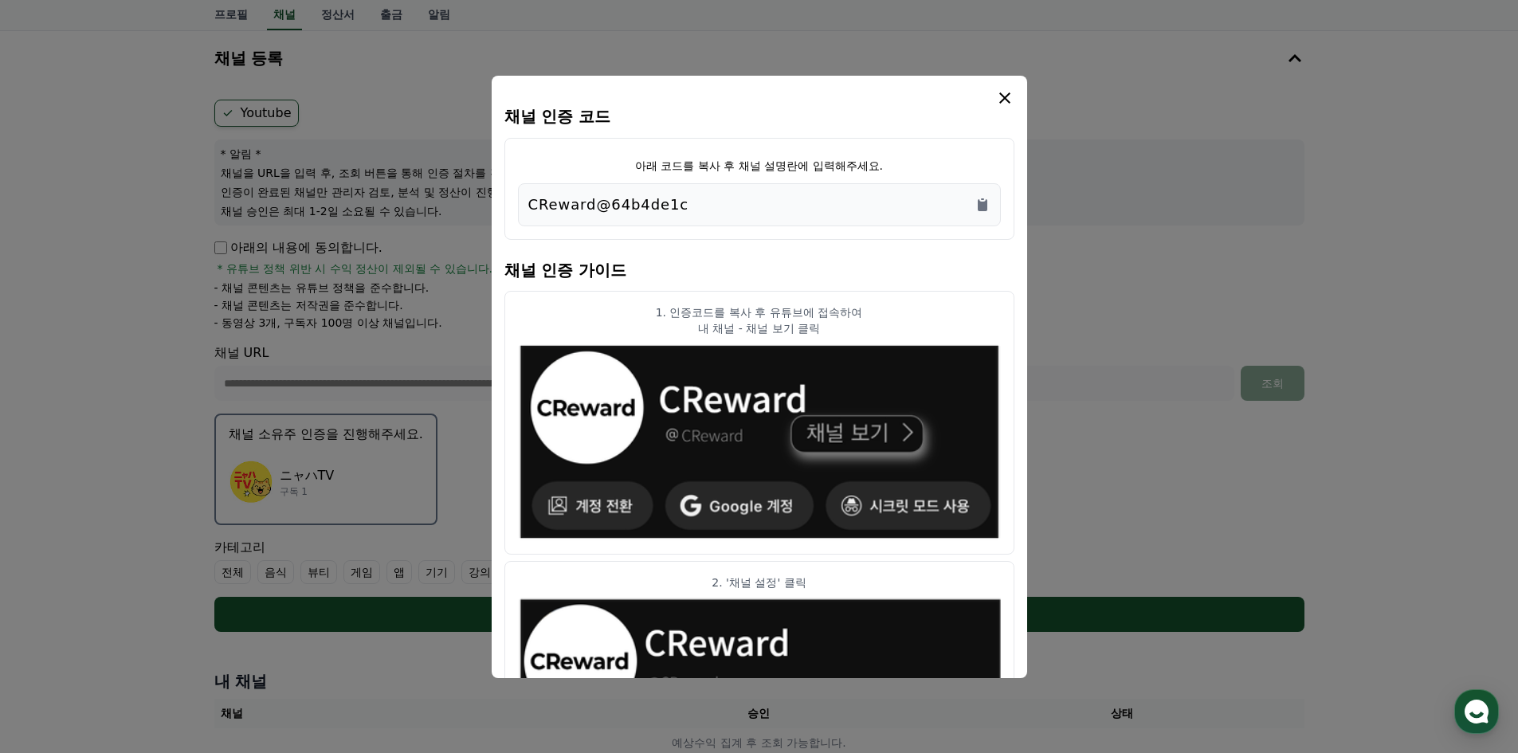
scroll to position [0, 0]
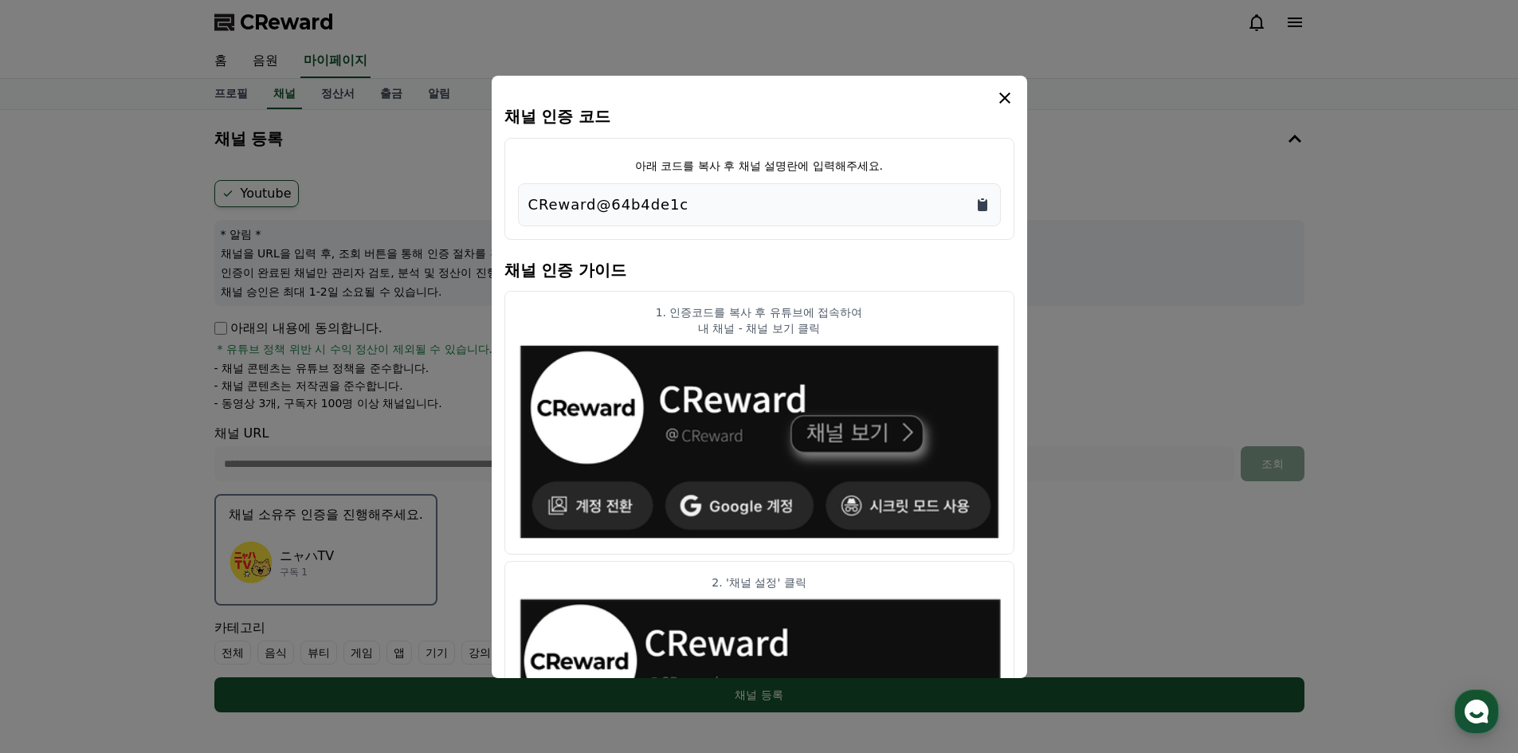
click at [980, 200] on icon "Copy to clipboard" at bounding box center [982, 205] width 16 height 16
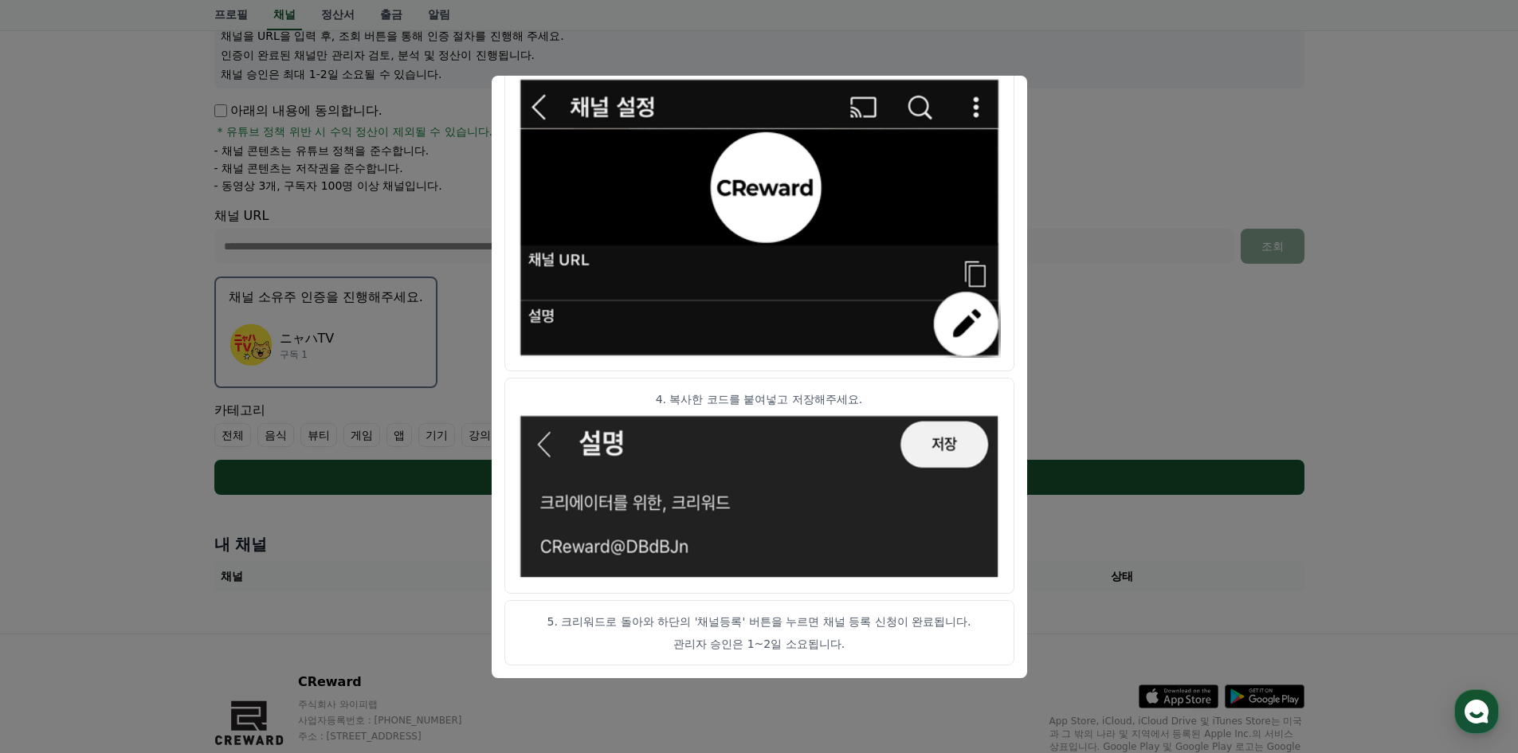
scroll to position [296, 0]
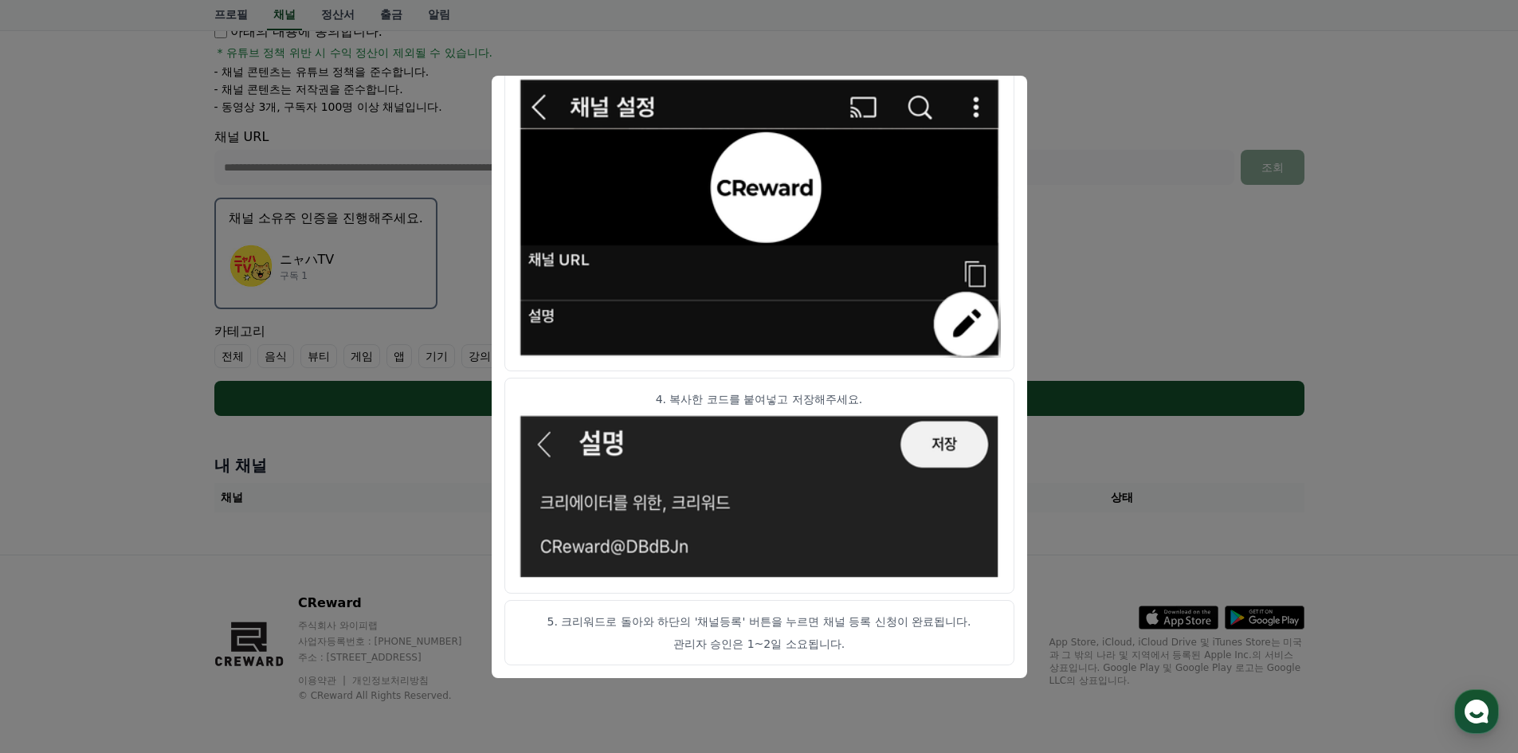
click at [866, 510] on img "modal" at bounding box center [759, 496] width 483 height 166
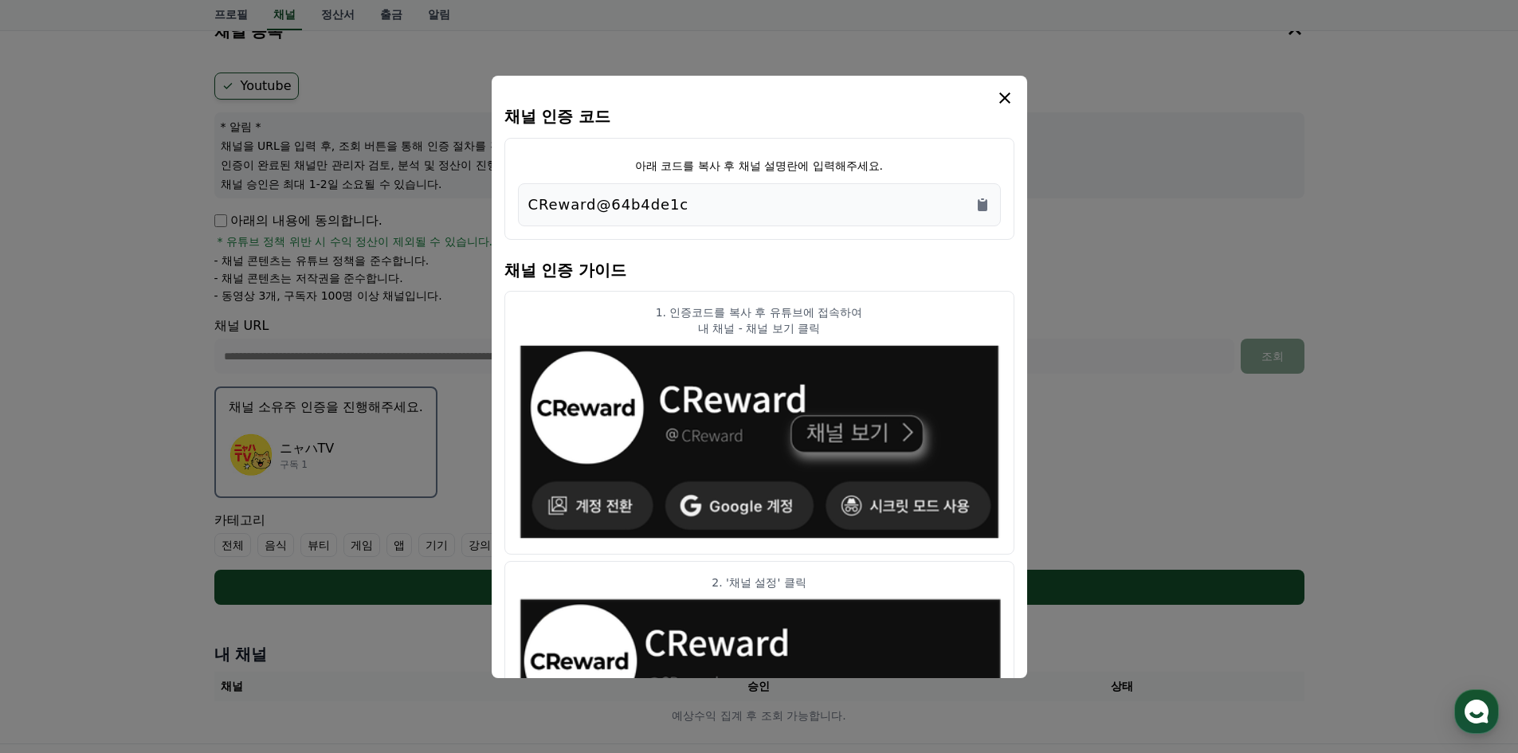
scroll to position [57, 0]
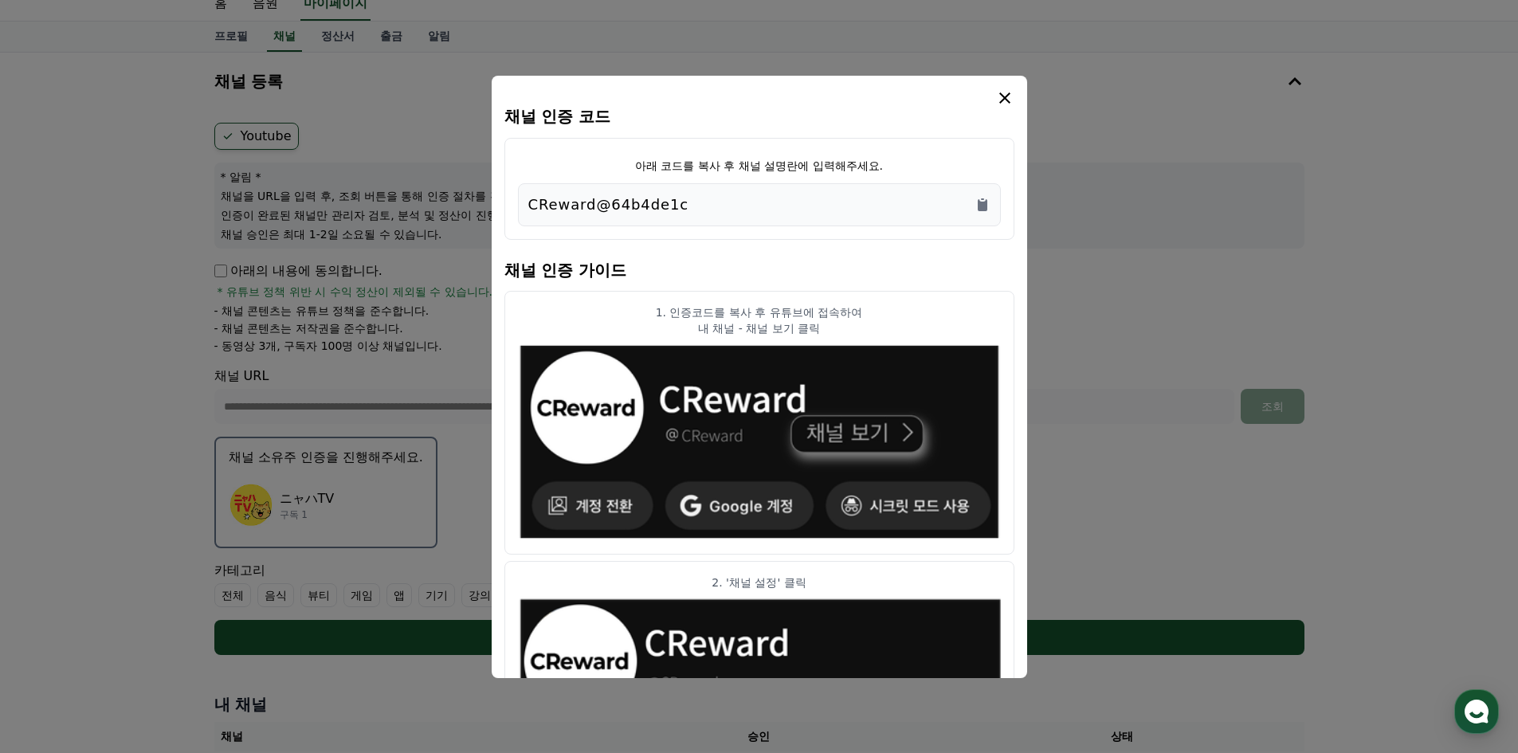
click at [850, 166] on p "아래 코드를 복사 후 채널 설명란에 입력해주세요." at bounding box center [759, 166] width 248 height 16
click at [1003, 94] on icon "modal" at bounding box center [1004, 97] width 19 height 19
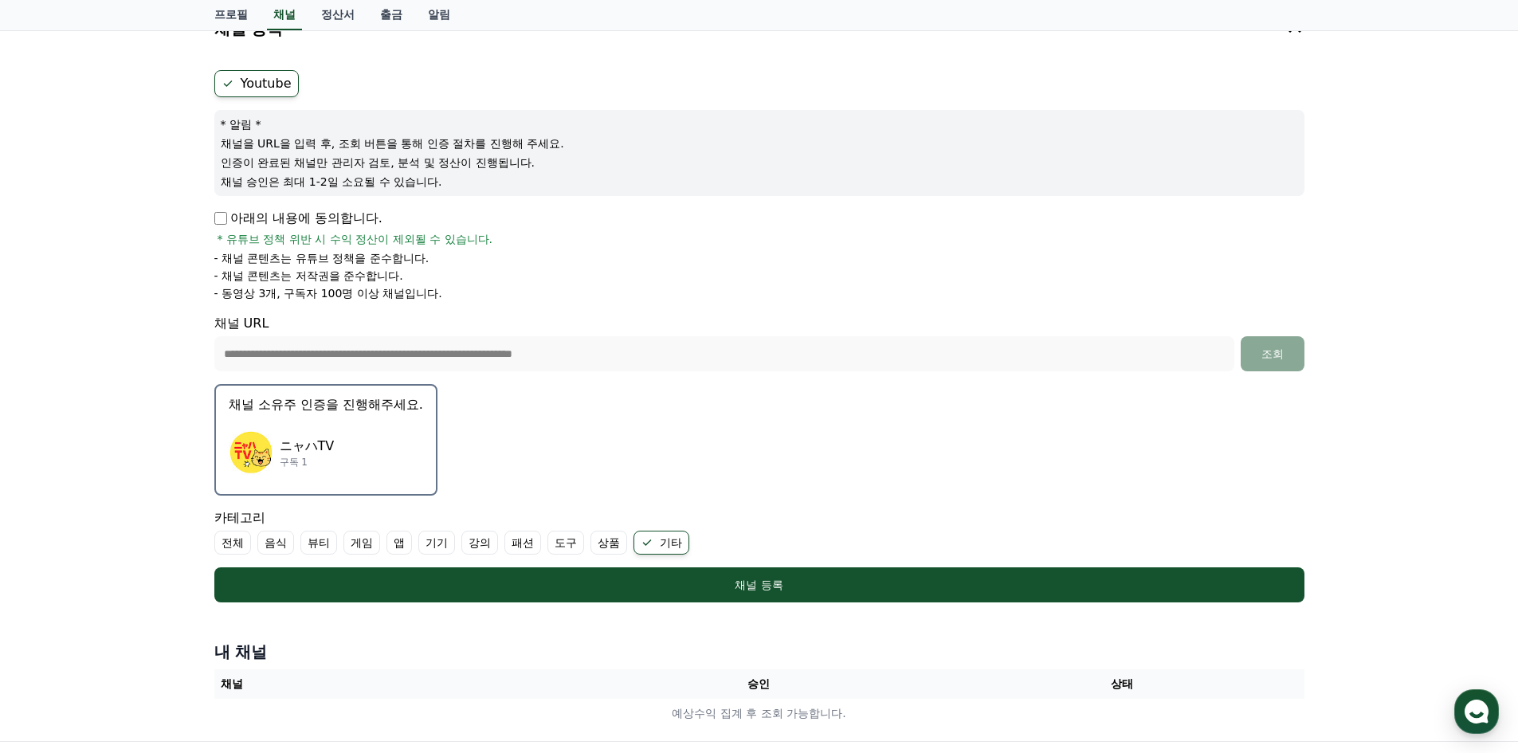
scroll to position [137, 0]
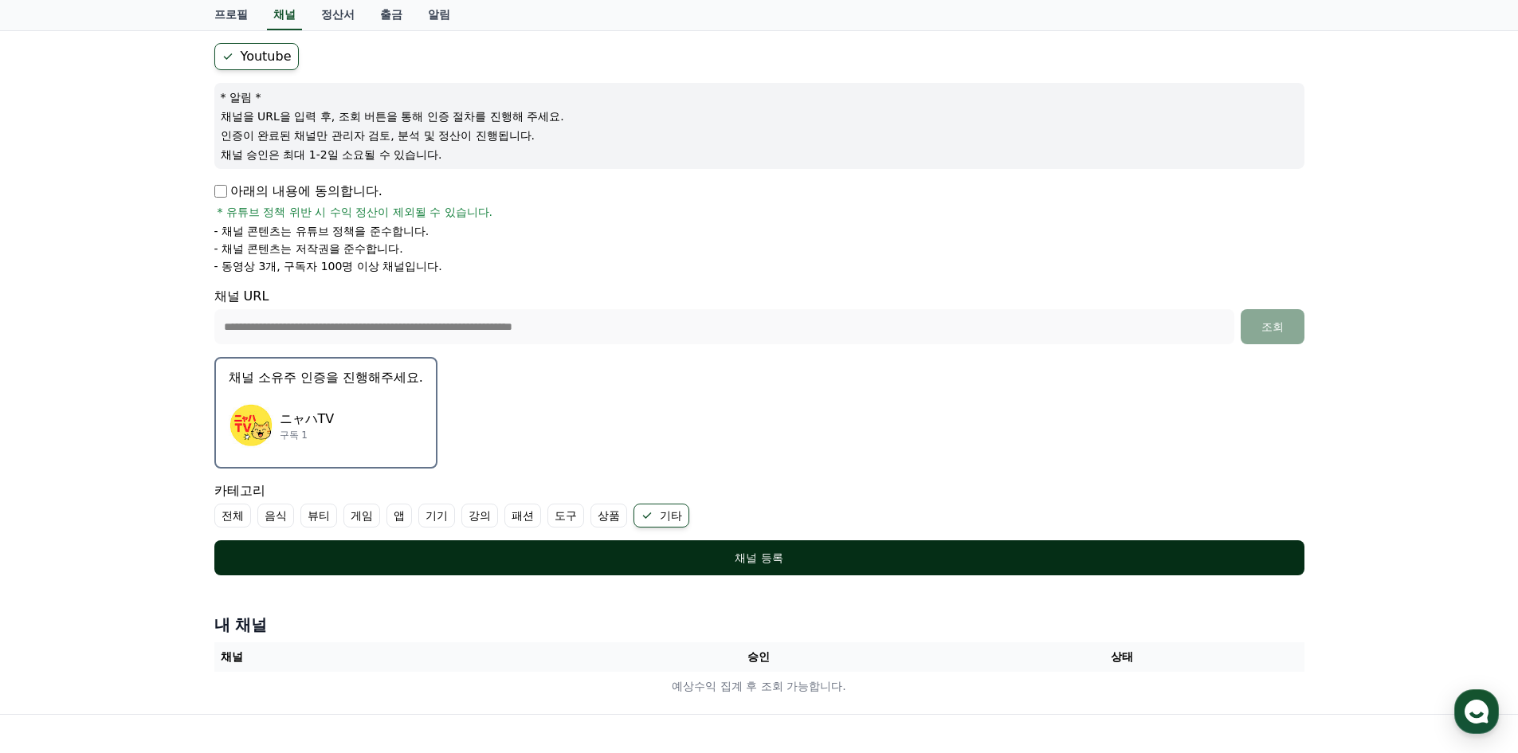
click at [781, 558] on div "채널 등록" at bounding box center [759, 558] width 1026 height 16
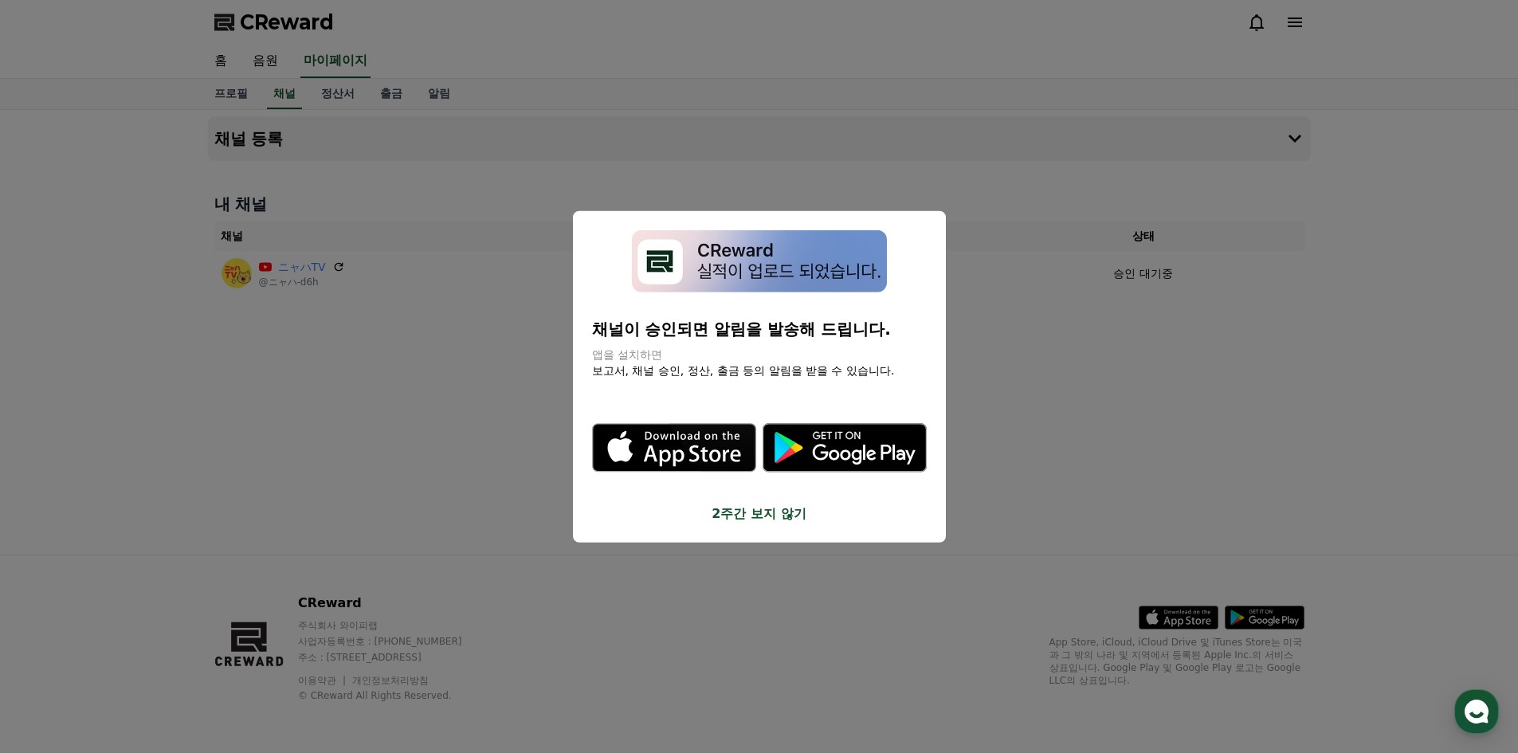
click at [767, 520] on button "2주간 보지 않기" at bounding box center [759, 513] width 335 height 19
